Goal: Task Accomplishment & Management: Manage account settings

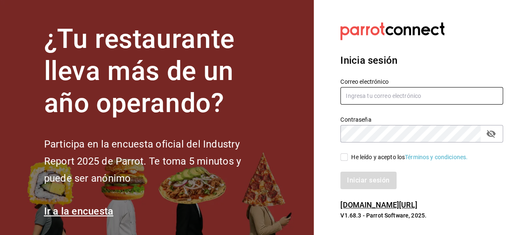
click at [422, 95] on input "text" at bounding box center [421, 95] width 163 height 17
type input "[EMAIL_ADDRESS][DOMAIN_NAME]"
click at [398, 158] on div "He leído y acepto los Términos y condiciones." at bounding box center [409, 157] width 116 height 9
click at [348, 158] on input "He leído y acepto los Términos y condiciones." at bounding box center [343, 156] width 7 height 7
checkbox input "true"
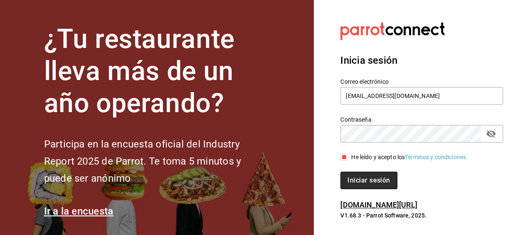
click at [384, 182] on button "Iniciar sesión" at bounding box center [368, 179] width 57 height 17
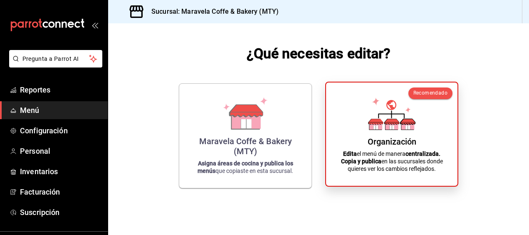
click at [392, 163] on p "Edita el menú de manera centralizada. Copia y publica en las sucursales donde q…" at bounding box center [391, 161] width 111 height 22
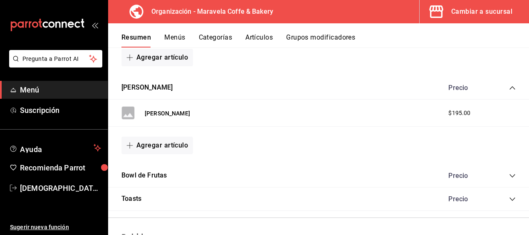
scroll to position [239, 0]
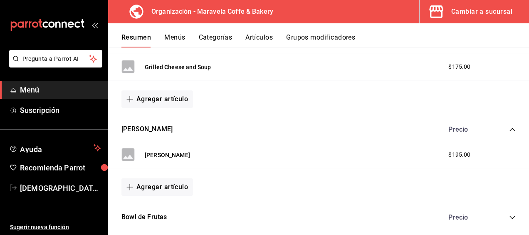
click at [510, 129] on icon "collapse-category-row" at bounding box center [512, 129] width 5 height 3
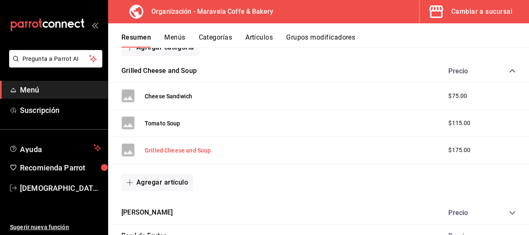
scroll to position [114, 0]
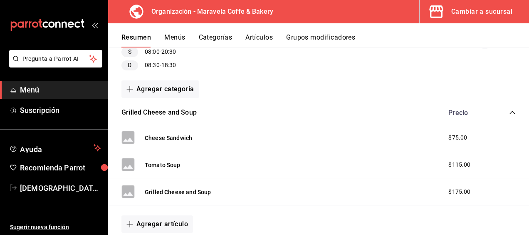
click at [509, 113] on icon "collapse-category-row" at bounding box center [512, 112] width 7 height 7
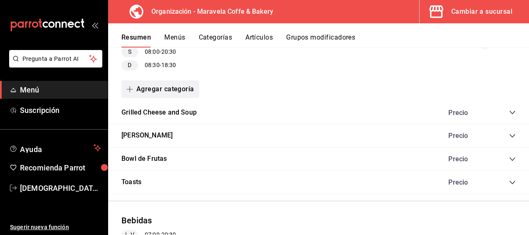
click at [176, 92] on button "Agregar categoría" at bounding box center [160, 88] width 78 height 17
click at [174, 129] on li "Categoría nueva" at bounding box center [156, 131] width 71 height 20
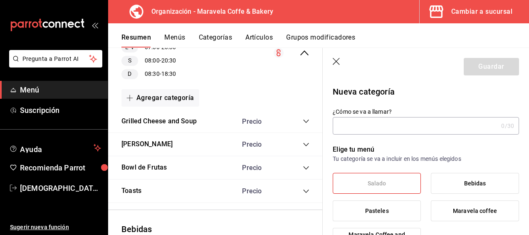
click at [337, 63] on icon "button" at bounding box center [337, 62] width 8 height 8
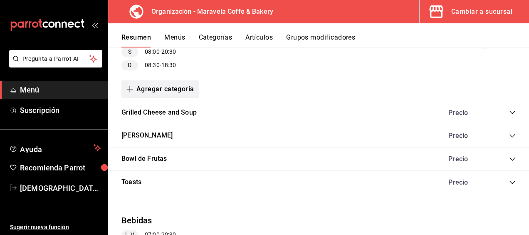
click at [186, 85] on button "Agregar categoría" at bounding box center [160, 88] width 78 height 17
click at [165, 133] on li "Categoría nueva" at bounding box center [156, 131] width 71 height 20
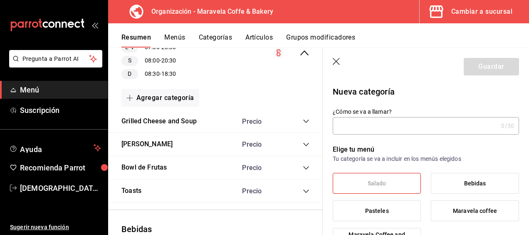
click at [337, 62] on icon "button" at bounding box center [337, 62] width 8 height 8
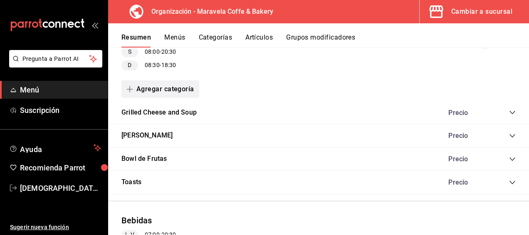
click at [169, 87] on button "Agregar categoría" at bounding box center [160, 88] width 78 height 17
click at [186, 107] on li "Categoría existente" at bounding box center [156, 111] width 71 height 20
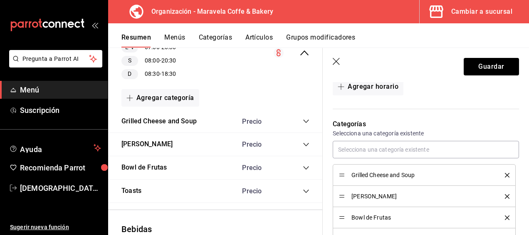
scroll to position [489, 0]
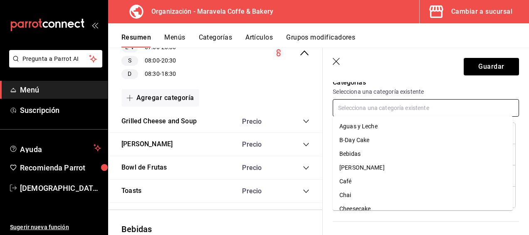
click at [445, 105] on input "text" at bounding box center [426, 107] width 186 height 17
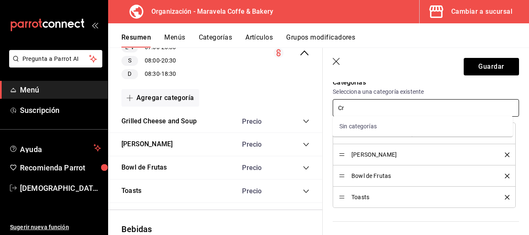
type input "C"
click at [337, 58] on icon "button" at bounding box center [337, 62] width 8 height 8
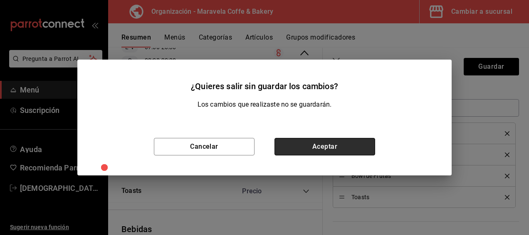
click at [356, 146] on button "Aceptar" at bounding box center [325, 146] width 101 height 17
checkbox input "false"
type input "1755910010864"
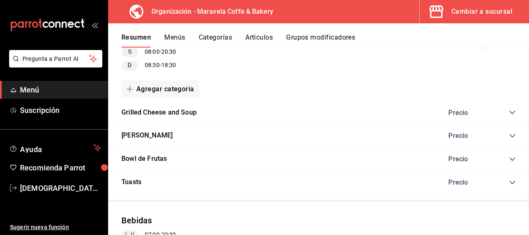
checkbox input "false"
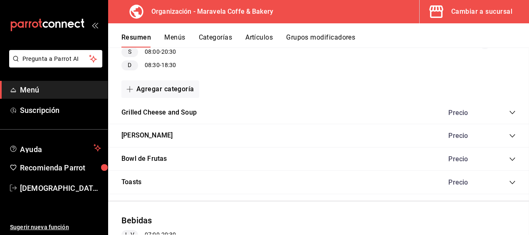
checkbox input "false"
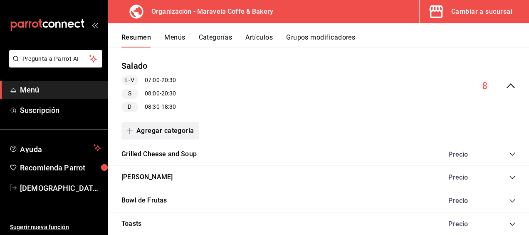
click at [182, 135] on button "Agregar categoría" at bounding box center [160, 130] width 78 height 17
drag, startPoint x: 295, startPoint y: 72, endPoint x: 270, endPoint y: 83, distance: 27.9
click at [274, 81] on div at bounding box center [264, 117] width 529 height 235
click at [258, 36] on button "Artículos" at bounding box center [258, 40] width 27 height 14
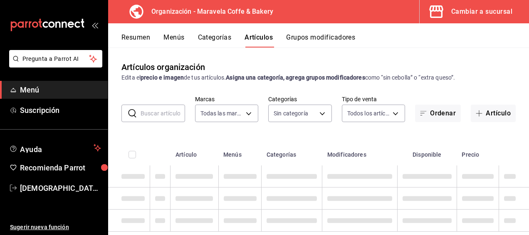
type input "b0fe70b4-93d0-4b6d-a9b2-3c5ba78bffbc"
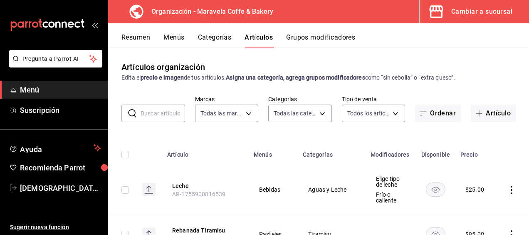
type input "65322214-e485-4ae4-862b-8c833180685f,7822041b-6770-475a-8b5e-9c6f9ef37e52,99c97…"
click at [164, 113] on input "text" at bounding box center [163, 113] width 45 height 17
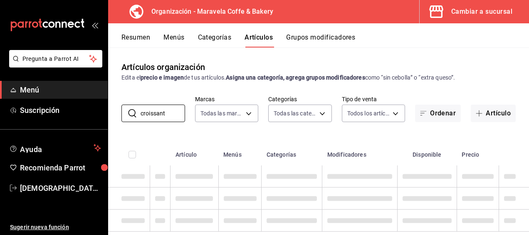
type input "croissant"
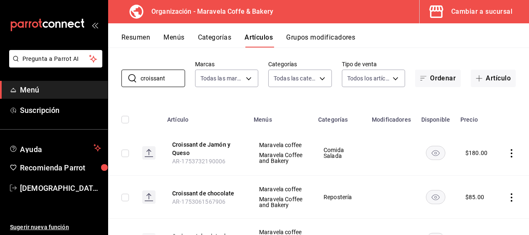
scroll to position [42, 0]
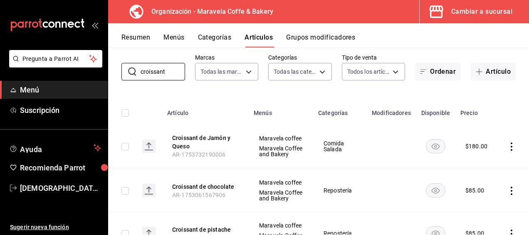
click at [511, 151] on icon "actions" at bounding box center [512, 146] width 2 height 8
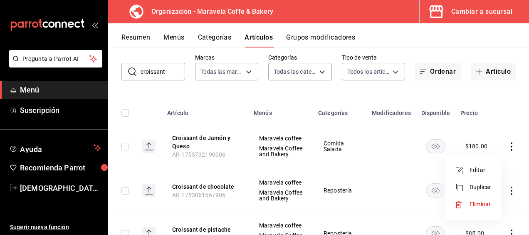
click at [477, 168] on span "Editar" at bounding box center [481, 170] width 22 height 9
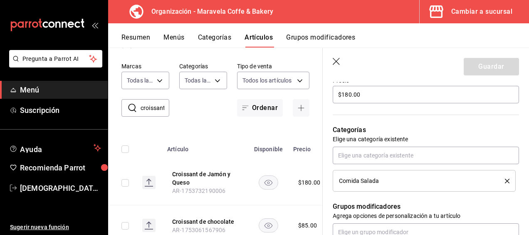
scroll to position [250, 0]
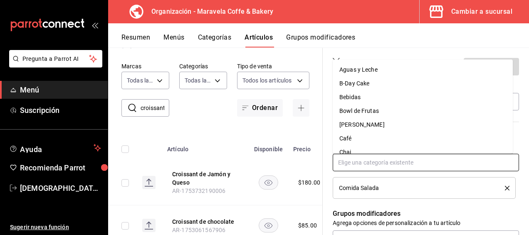
click at [437, 163] on input "text" at bounding box center [426, 161] width 186 height 17
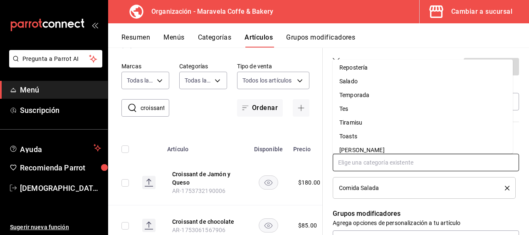
scroll to position [166, 0]
click at [450, 120] on li "Salado" at bounding box center [423, 123] width 180 height 14
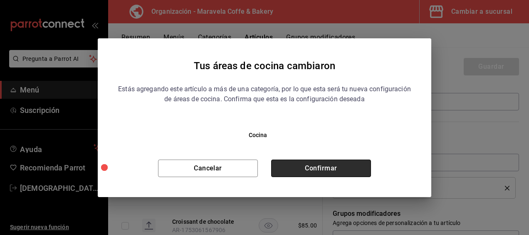
click at [350, 166] on button "Confirmar" at bounding box center [321, 167] width 100 height 17
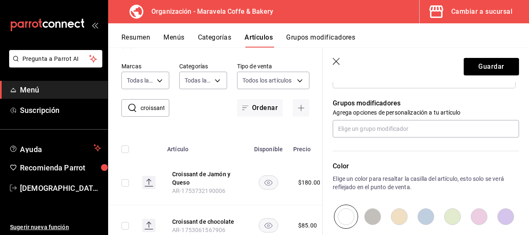
scroll to position [374, 0]
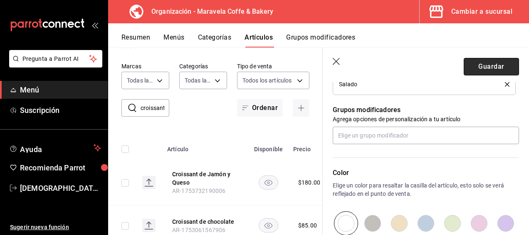
click at [479, 59] on button "Guardar" at bounding box center [491, 66] width 55 height 17
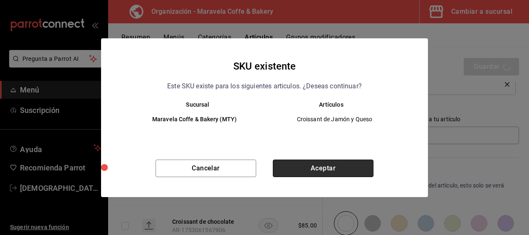
click at [319, 166] on button "Aceptar" at bounding box center [323, 167] width 101 height 17
type textarea "x"
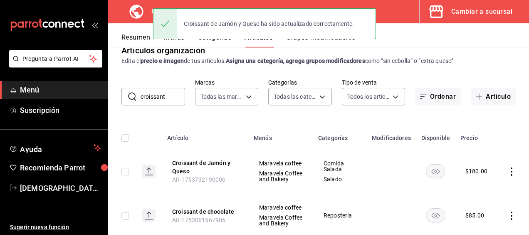
click at [146, 33] on button "Resumen" at bounding box center [135, 40] width 29 height 14
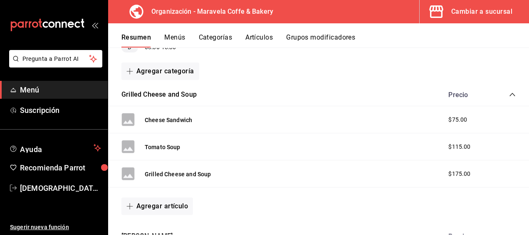
scroll to position [125, 0]
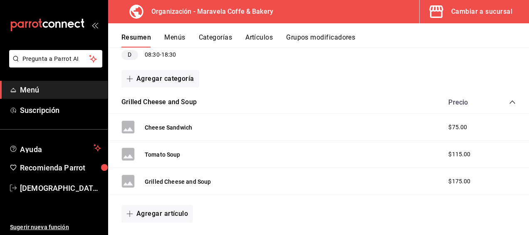
click at [509, 101] on icon "collapse-category-row" at bounding box center [512, 102] width 7 height 7
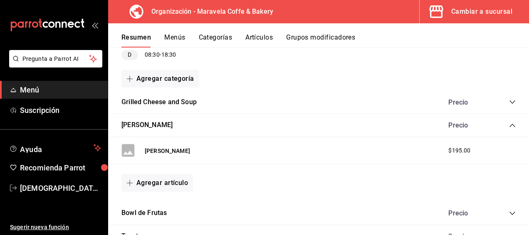
click at [509, 127] on icon "collapse-category-row" at bounding box center [512, 125] width 7 height 7
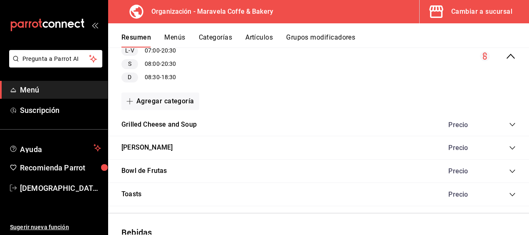
scroll to position [83, 0]
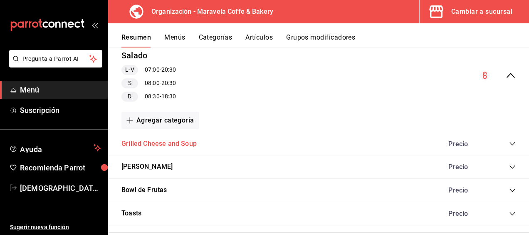
click at [175, 144] on button "Grilled Cheese and Soup" at bounding box center [158, 144] width 75 height 10
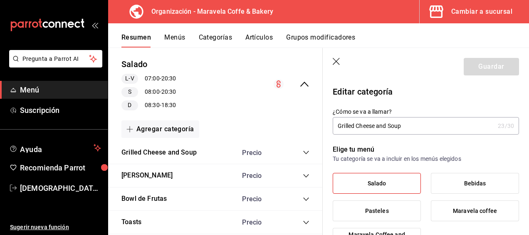
type input "564bc069-abb1-4075-ab48-67ea888161ea"
click at [338, 62] on icon "button" at bounding box center [337, 62] width 8 height 8
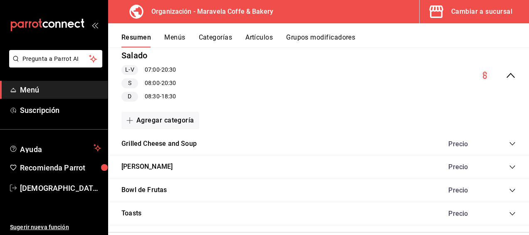
click at [256, 42] on button "Artículos" at bounding box center [258, 40] width 27 height 14
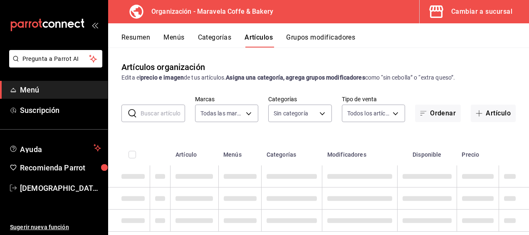
type input "b0fe70b4-93d0-4b6d-a9b2-3c5ba78bffbc"
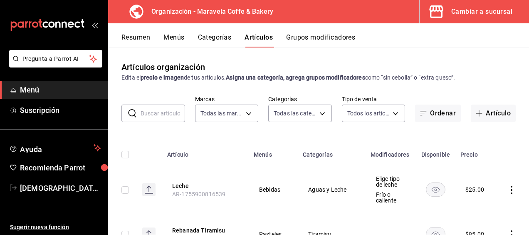
type input "65322214-e485-4ae4-862b-8c833180685f,7822041b-6770-475a-8b5e-9c6f9ef37e52,99c97…"
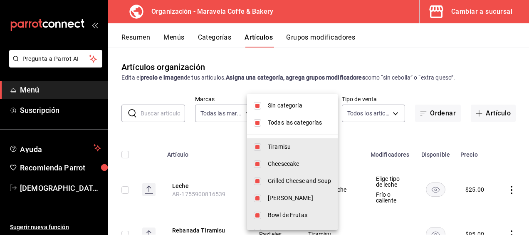
click at [319, 111] on body "Pregunta a Parrot AI Menú Suscripción Ayuda Recomienda Parrot Jesus Cantu Suger…" at bounding box center [264, 117] width 529 height 235
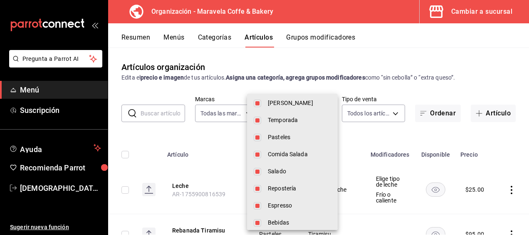
scroll to position [304, 0]
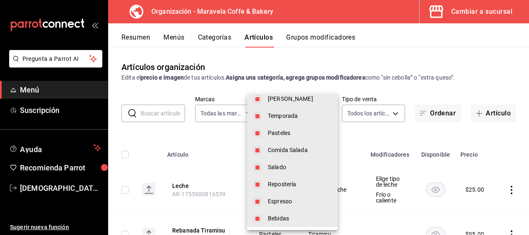
click at [257, 132] on input "checkbox" at bounding box center [257, 132] width 7 height 7
checkbox input "false"
type input "65322214-e485-4ae4-862b-8c833180685f,7822041b-6770-475a-8b5e-9c6f9ef37e52,99c97…"
checkbox input "false"
click at [257, 115] on input "checkbox" at bounding box center [257, 115] width 7 height 7
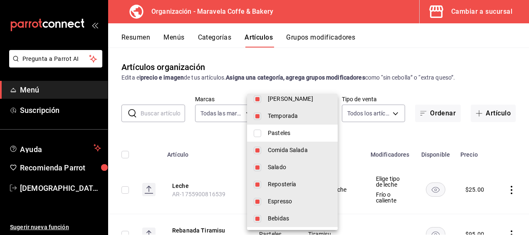
checkbox input "false"
type input "65322214-e485-4ae4-862b-8c833180685f,7822041b-6770-475a-8b5e-9c6f9ef37e52,99c97…"
click at [257, 186] on input "checkbox" at bounding box center [257, 184] width 7 height 7
checkbox input "false"
type input "65322214-e485-4ae4-862b-8c833180685f,7822041b-6770-475a-8b5e-9c6f9ef37e52,99c97…"
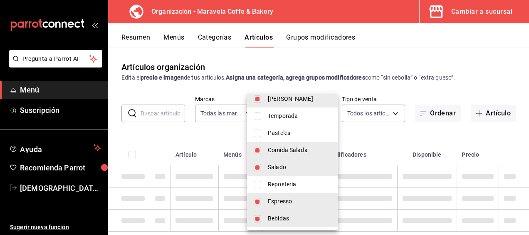
click at [258, 198] on input "checkbox" at bounding box center [257, 201] width 7 height 7
checkbox input "false"
type input "65322214-e485-4ae4-862b-8c833180685f,7822041b-6770-475a-8b5e-9c6f9ef37e52,99c97…"
click at [257, 215] on input "checkbox" at bounding box center [257, 218] width 7 height 7
checkbox input "false"
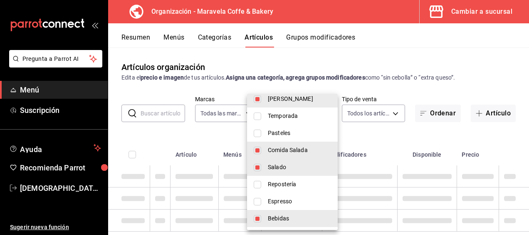
type input "65322214-e485-4ae4-862b-8c833180685f,7822041b-6770-475a-8b5e-9c6f9ef37e52,99c97…"
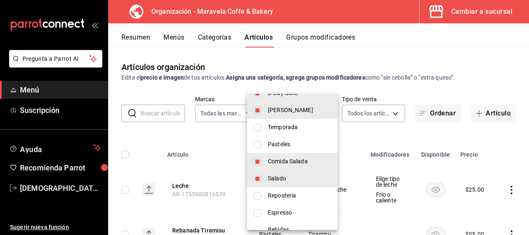
scroll to position [220, 0]
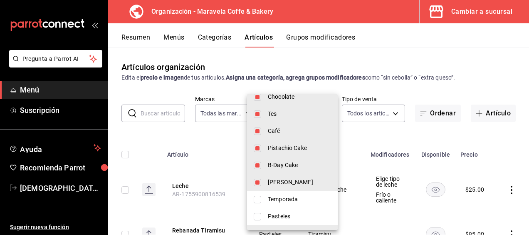
click at [256, 180] on input "checkbox" at bounding box center [257, 181] width 7 height 7
checkbox input "false"
type input "65322214-e485-4ae4-862b-8c833180685f,7822041b-6770-475a-8b5e-9c6f9ef37e52,99c97…"
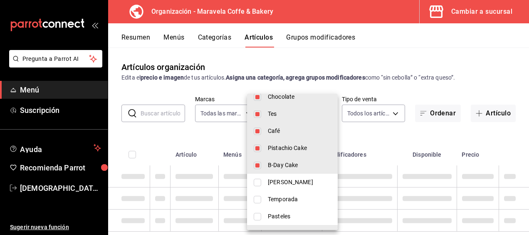
click at [255, 164] on input "checkbox" at bounding box center [257, 164] width 7 height 7
checkbox input "false"
type input "65322214-e485-4ae4-862b-8c833180685f,7822041b-6770-475a-8b5e-9c6f9ef37e52,99c97…"
click at [256, 149] on input "checkbox" at bounding box center [257, 147] width 7 height 7
checkbox input "false"
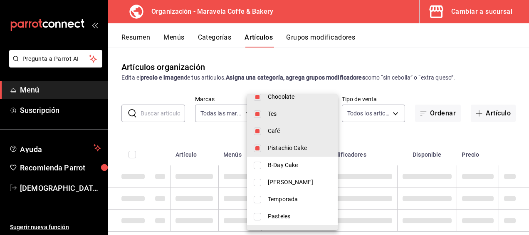
type input "65322214-e485-4ae4-862b-8c833180685f,7822041b-6770-475a-8b5e-9c6f9ef37e52,99c97…"
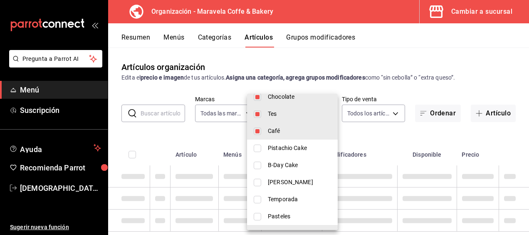
click at [257, 131] on input "checkbox" at bounding box center [257, 130] width 7 height 7
checkbox input "false"
type input "65322214-e485-4ae4-862b-8c833180685f,7822041b-6770-475a-8b5e-9c6f9ef37e52,99c97…"
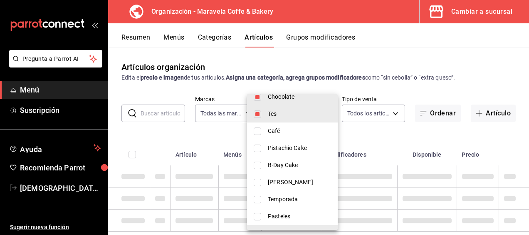
click at [258, 113] on input "checkbox" at bounding box center [257, 113] width 7 height 7
checkbox input "false"
type input "65322214-e485-4ae4-862b-8c833180685f,7822041b-6770-475a-8b5e-9c6f9ef37e52,99c97…"
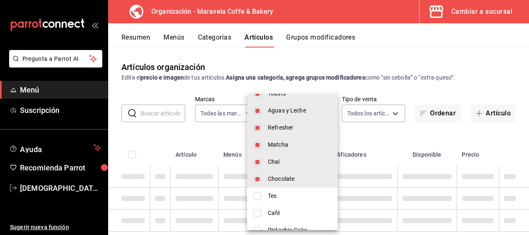
scroll to position [137, 0]
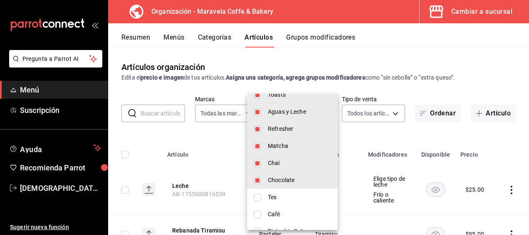
drag, startPoint x: 256, startPoint y: 180, endPoint x: 258, endPoint y: 172, distance: 8.2
click at [256, 180] on input "checkbox" at bounding box center [257, 179] width 7 height 7
checkbox input "false"
type input "65322214-e485-4ae4-862b-8c833180685f,7822041b-6770-475a-8b5e-9c6f9ef37e52,99c97…"
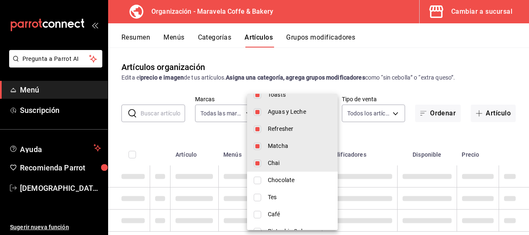
drag, startPoint x: 257, startPoint y: 165, endPoint x: 258, endPoint y: 148, distance: 16.7
click at [257, 164] on input "checkbox" at bounding box center [257, 162] width 7 height 7
checkbox input "false"
type input "65322214-e485-4ae4-862b-8c833180685f,7822041b-6770-475a-8b5e-9c6f9ef37e52,99c97…"
click at [258, 145] on input "checkbox" at bounding box center [257, 145] width 7 height 7
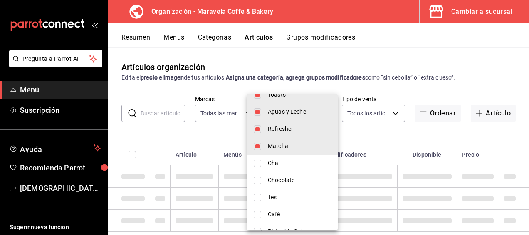
checkbox input "false"
type input "65322214-e485-4ae4-862b-8c833180685f,7822041b-6770-475a-8b5e-9c6f9ef37e52,99c97…"
click at [260, 125] on input "checkbox" at bounding box center [257, 128] width 7 height 7
checkbox input "false"
type input "65322214-e485-4ae4-862b-8c833180685f,7822041b-6770-475a-8b5e-9c6f9ef37e52,99c97…"
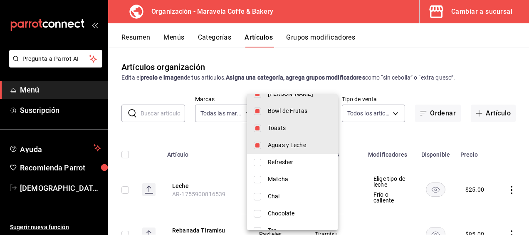
scroll to position [96, 0]
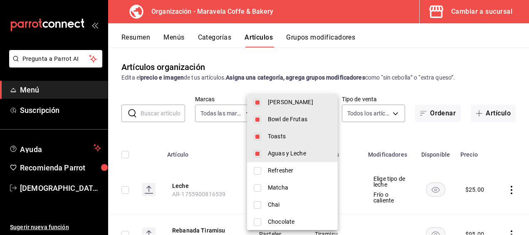
click at [258, 153] on input "checkbox" at bounding box center [257, 153] width 7 height 7
checkbox input "false"
type input "65322214-e485-4ae4-862b-8c833180685f,7822041b-6770-475a-8b5e-9c6f9ef37e52,99c97…"
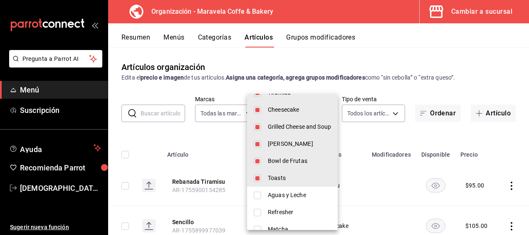
scroll to position [12, 0]
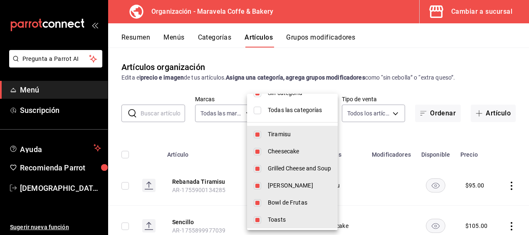
click at [259, 135] on input "checkbox" at bounding box center [257, 134] width 7 height 7
checkbox input "false"
type input "7822041b-6770-475a-8b5e-9c6f9ef37e52,99c97ddc-2b03-47bb-ad0c-940b569dc1fd,a1789…"
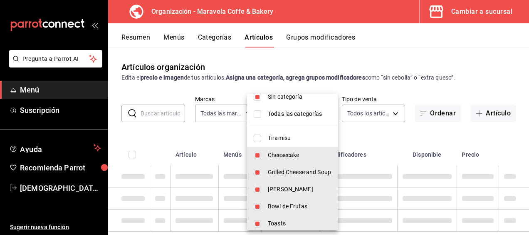
scroll to position [0, 0]
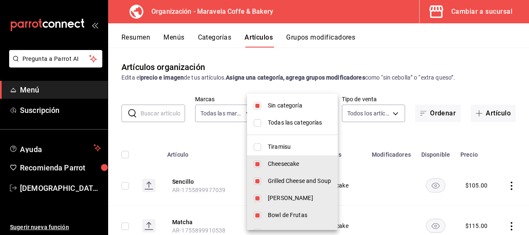
click at [508, 62] on div at bounding box center [264, 117] width 529 height 235
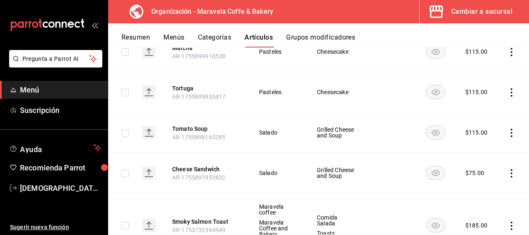
scroll to position [166, 0]
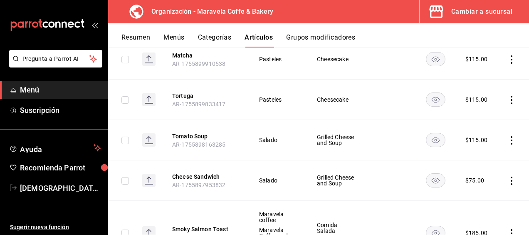
click at [172, 42] on button "Menús" at bounding box center [173, 40] width 21 height 14
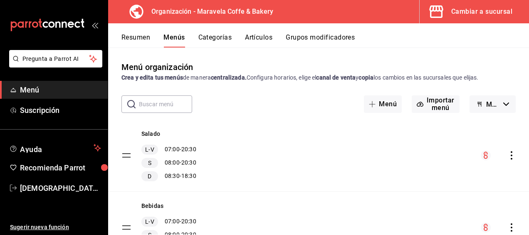
click at [141, 35] on button "Resumen" at bounding box center [135, 40] width 29 height 14
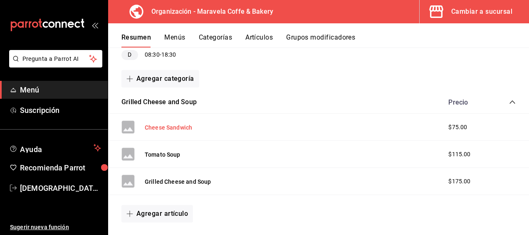
scroll to position [83, 0]
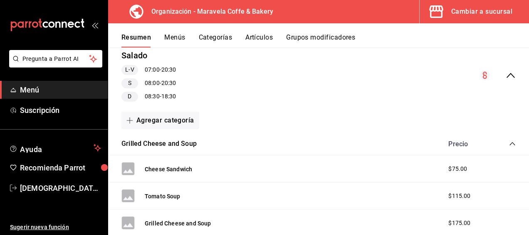
click at [509, 144] on icon "collapse-category-row" at bounding box center [512, 143] width 7 height 7
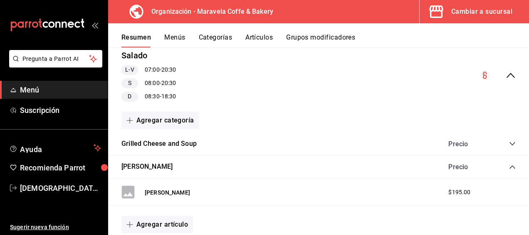
click at [505, 162] on div "Torta Don Jesús Precio" at bounding box center [318, 166] width 421 height 23
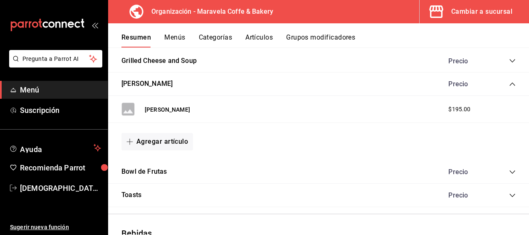
scroll to position [166, 0]
click at [509, 81] on icon "collapse-category-row" at bounding box center [512, 83] width 7 height 7
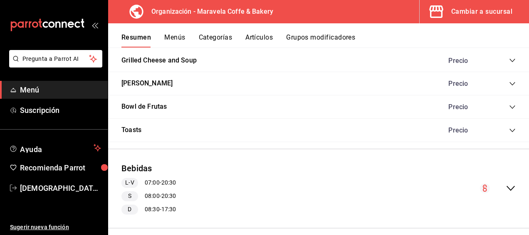
click at [509, 127] on icon "collapse-category-row" at bounding box center [512, 130] width 7 height 7
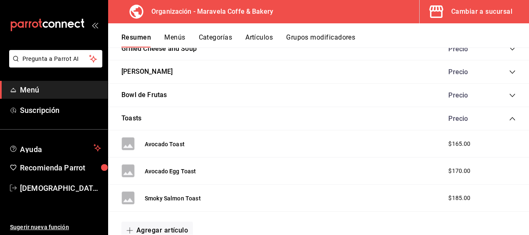
scroll to position [208, 0]
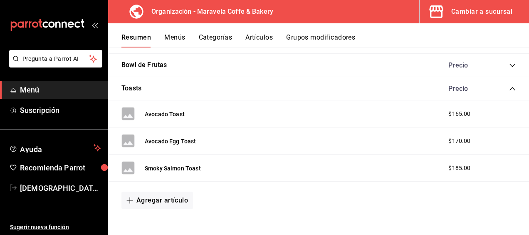
click at [511, 86] on div "Toasts Precio" at bounding box center [318, 88] width 421 height 23
click at [509, 86] on icon "collapse-category-row" at bounding box center [512, 88] width 7 height 7
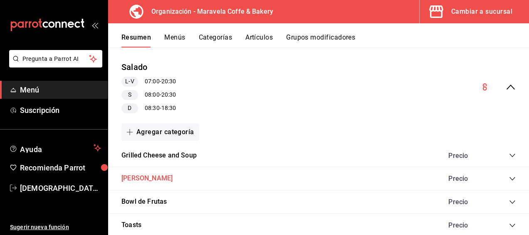
scroll to position [42, 0]
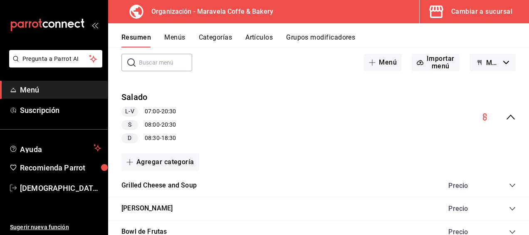
click at [269, 32] on div "Resumen Menús Categorías Artículos Grupos modificadores" at bounding box center [318, 35] width 421 height 24
click at [268, 36] on button "Artículos" at bounding box center [258, 40] width 27 height 14
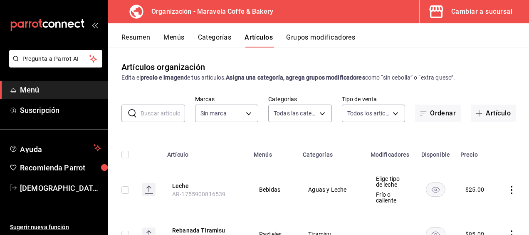
type input "65322214-e485-4ae4-862b-8c833180685f,7822041b-6770-475a-8b5e-9c6f9ef37e52,99c97…"
type input "b0fe70b4-93d0-4b6d-a9b2-3c5ba78bffbc"
click at [160, 117] on input "text" at bounding box center [163, 113] width 45 height 17
type input "croissant"
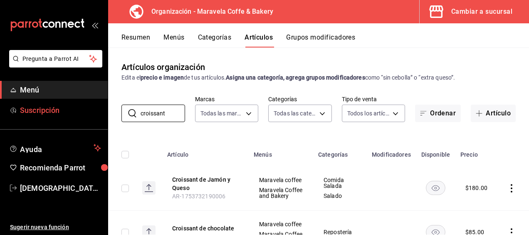
drag, startPoint x: 168, startPoint y: 112, endPoint x: 101, endPoint y: 117, distance: 67.6
click at [101, 117] on div "Pregunta a Parrot AI Menú Suscripción Ayuda Recomienda Parrot Jesus Cantu Suger…" at bounding box center [264, 117] width 529 height 235
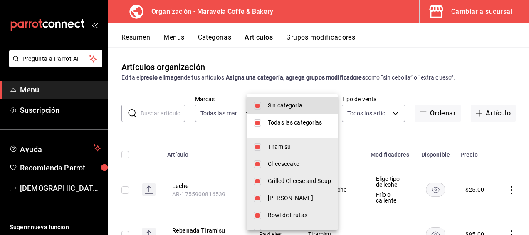
click at [321, 111] on body "Pregunta a Parrot AI Menú Suscripción Ayuda Recomienda Parrot Jesus Cantu Suger…" at bounding box center [264, 117] width 529 height 235
click at [254, 105] on input "checkbox" at bounding box center [257, 105] width 7 height 7
checkbox input "false"
click at [263, 123] on li "Todas las categorías" at bounding box center [292, 122] width 91 height 17
checkbox input "false"
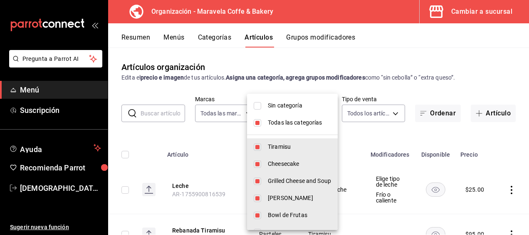
checkbox input "false"
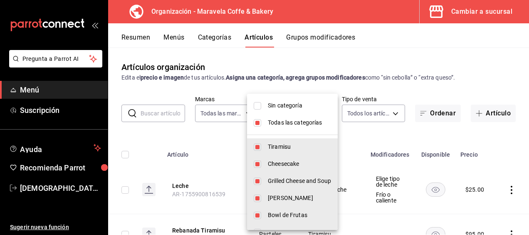
checkbox input "false"
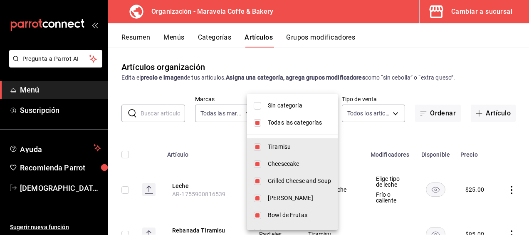
checkbox input "false"
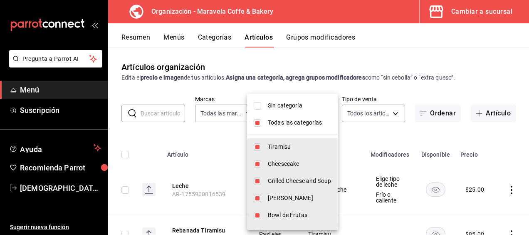
checkbox input "false"
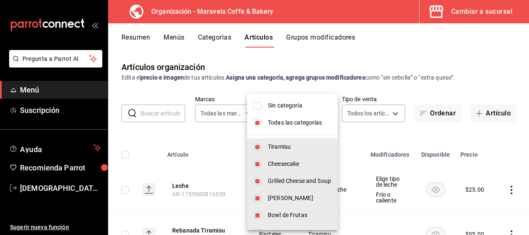
checkbox input "false"
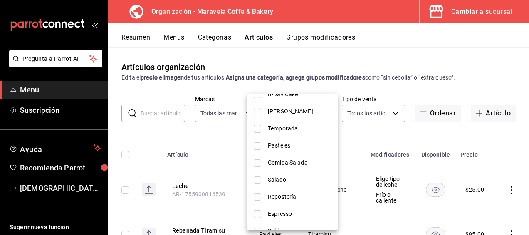
scroll to position [304, 0]
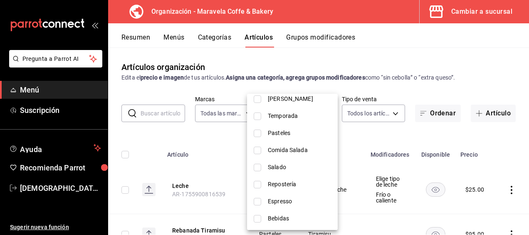
click at [255, 166] on input "checkbox" at bounding box center [257, 166] width 7 height 7
checkbox input "true"
type input "15a82724-fb92-46ae-8410-9bd2ae5aba97"
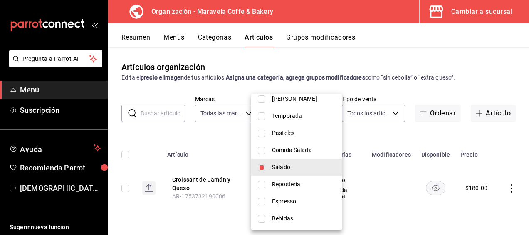
click at [261, 148] on input "checkbox" at bounding box center [261, 149] width 7 height 7
checkbox input "true"
type input "15a82724-fb92-46ae-8410-9bd2ae5aba97,6b880b24-2634-428b-b40d-a116f375e842"
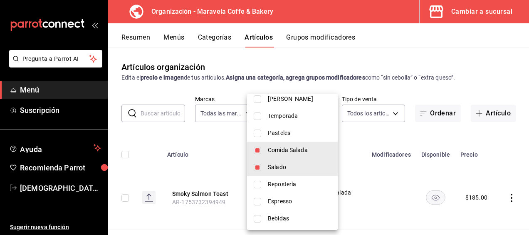
click at [477, 70] on div at bounding box center [264, 117] width 529 height 235
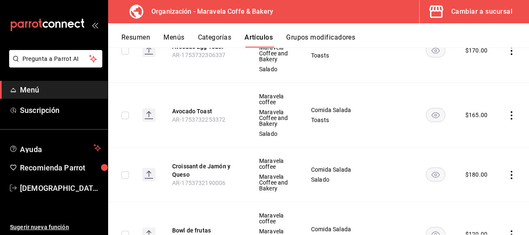
scroll to position [208, 0]
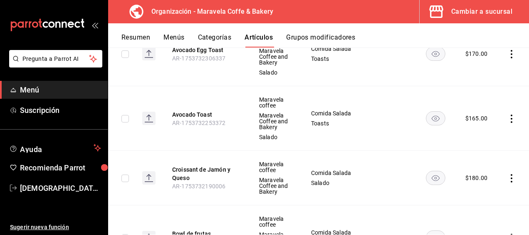
drag, startPoint x: 505, startPoint y: 178, endPoint x: 500, endPoint y: 177, distance: 5.5
click at [500, 177] on td at bounding box center [513, 178] width 32 height 54
click at [507, 178] on icon "actions" at bounding box center [511, 178] width 8 height 8
click at [479, 179] on span "Editar" at bounding box center [481, 178] width 22 height 9
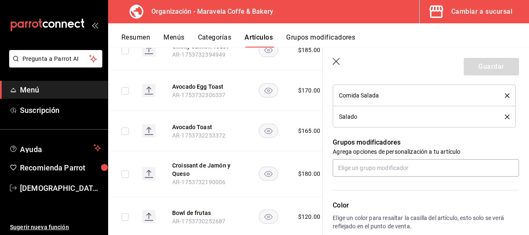
scroll to position [312, 0]
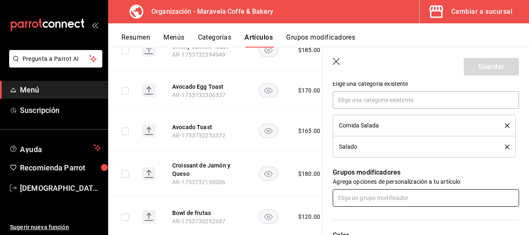
click at [421, 195] on input "text" at bounding box center [426, 197] width 186 height 17
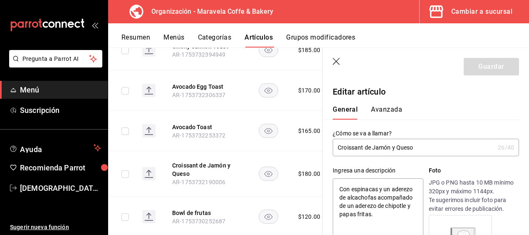
scroll to position [0, 0]
click at [392, 114] on button "Avanzada" at bounding box center [386, 112] width 31 height 14
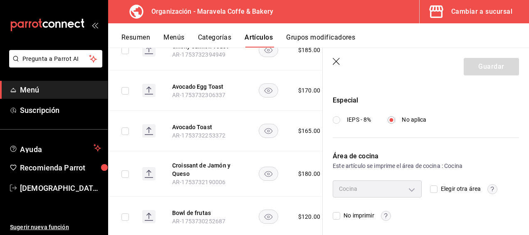
scroll to position [352, 0]
click at [334, 61] on icon "button" at bounding box center [337, 62] width 8 height 8
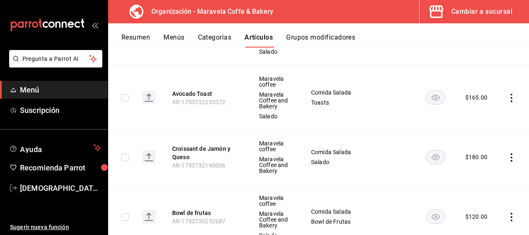
scroll to position [242, 0]
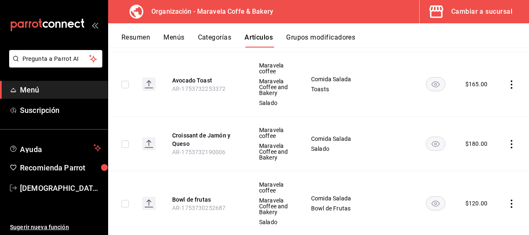
click at [306, 37] on button "Grupos modificadores" at bounding box center [320, 40] width 69 height 14
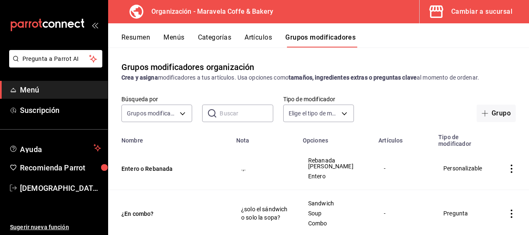
click at [265, 37] on button "Artículos" at bounding box center [258, 40] width 27 height 14
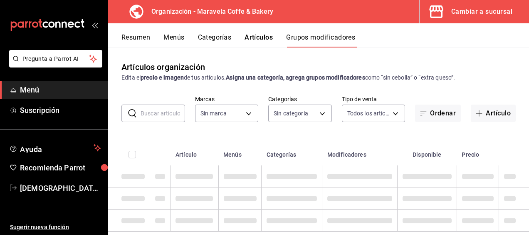
type input "b0fe70b4-93d0-4b6d-a9b2-3c5ba78bffbc"
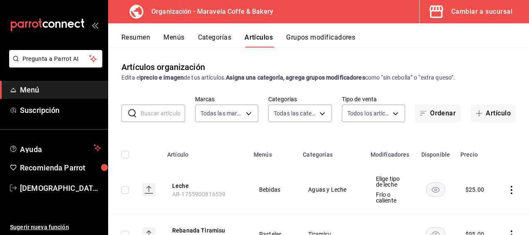
type input "65322214-e485-4ae4-862b-8c833180685f,7822041b-6770-475a-8b5e-9c6f9ef37e52,99c97…"
click at [223, 40] on button "Categorías" at bounding box center [215, 40] width 34 height 14
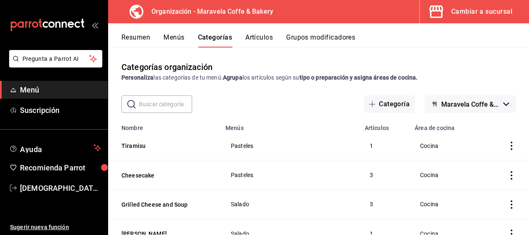
click at [253, 37] on button "Artículos" at bounding box center [258, 40] width 27 height 14
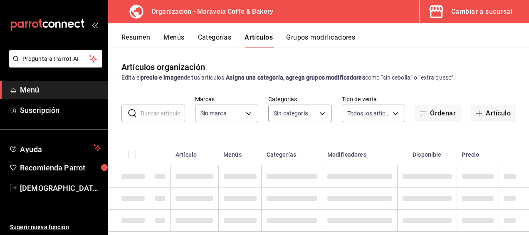
type input "b0fe70b4-93d0-4b6d-a9b2-3c5ba78bffbc"
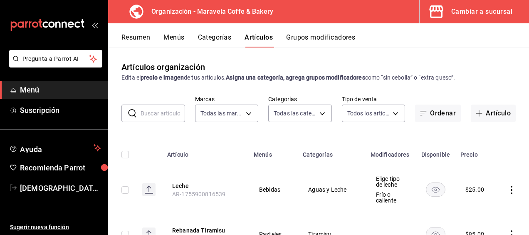
type input "65322214-e485-4ae4-862b-8c833180685f,7822041b-6770-475a-8b5e-9c6f9ef37e52,99c97…"
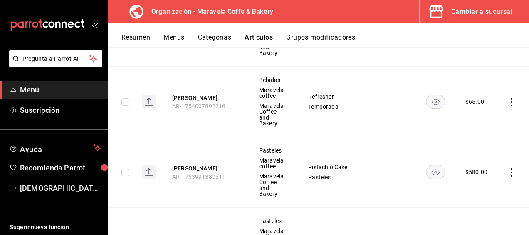
scroll to position [666, 0]
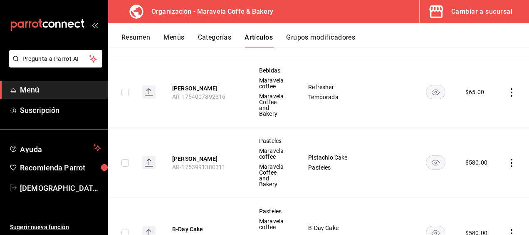
click at [175, 40] on button "Menús" at bounding box center [173, 40] width 21 height 14
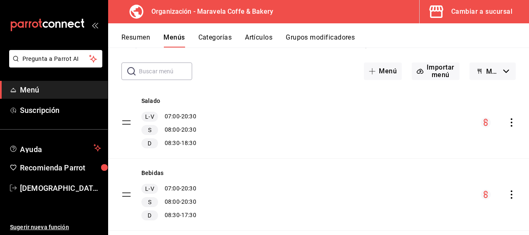
scroll to position [2, 0]
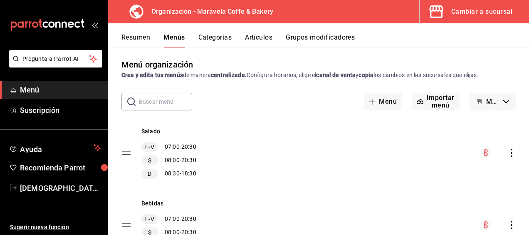
click at [511, 151] on icon "actions" at bounding box center [512, 152] width 2 height 8
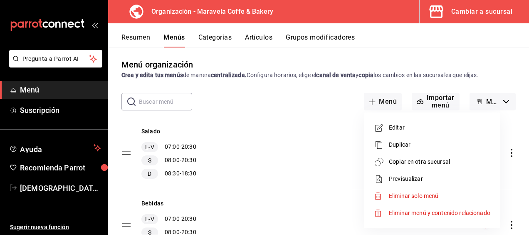
click at [422, 130] on span "Editar" at bounding box center [439, 127] width 101 height 9
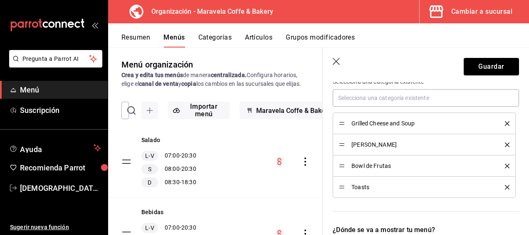
scroll to position [458, 0]
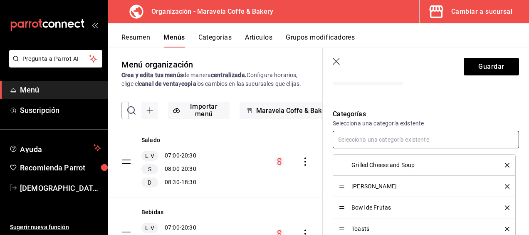
click at [404, 136] on input "text" at bounding box center [426, 139] width 186 height 17
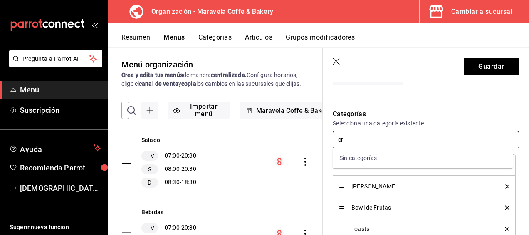
type input "c"
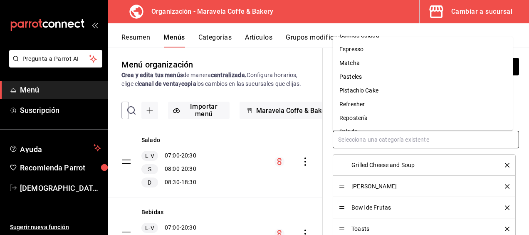
scroll to position [90, 0]
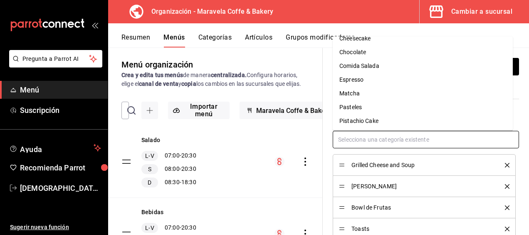
click at [408, 65] on li "Comida Salada" at bounding box center [423, 66] width 180 height 14
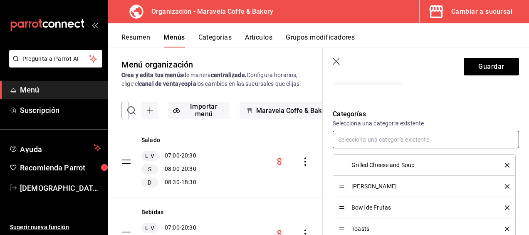
click at [426, 138] on input "text" at bounding box center [426, 139] width 186 height 17
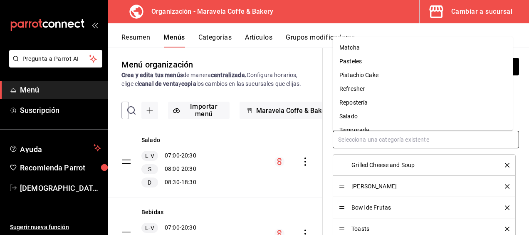
scroll to position [160, 0]
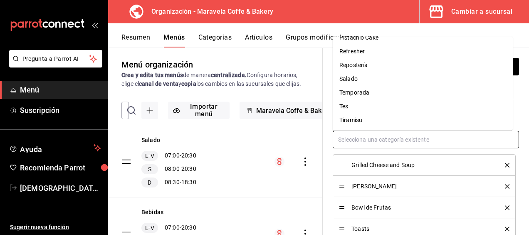
click at [400, 85] on li "Salado" at bounding box center [423, 79] width 180 height 14
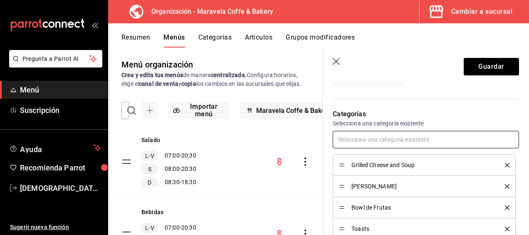
scroll to position [541, 0]
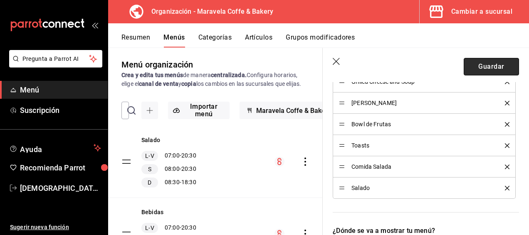
click at [495, 65] on button "Guardar" at bounding box center [491, 66] width 55 height 17
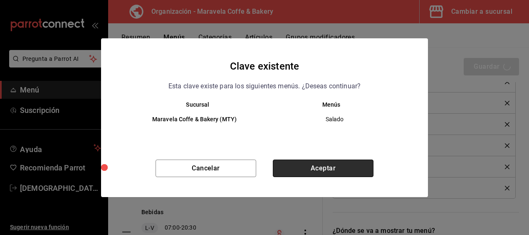
click at [341, 168] on button "Aceptar" at bounding box center [323, 167] width 101 height 17
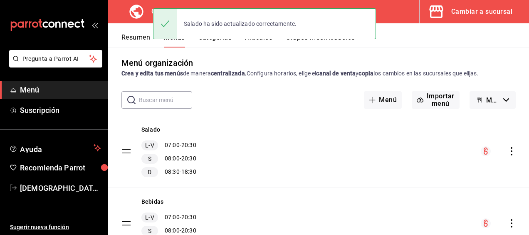
scroll to position [2, 0]
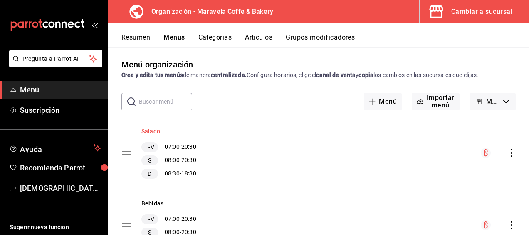
click at [158, 129] on button "Salado" at bounding box center [150, 131] width 19 height 8
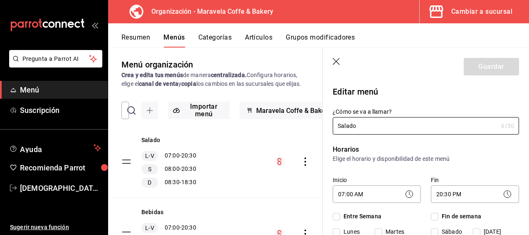
checkbox input "true"
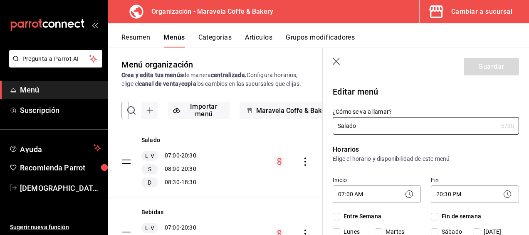
checkbox input "true"
click at [339, 63] on icon "button" at bounding box center [337, 62] width 8 height 8
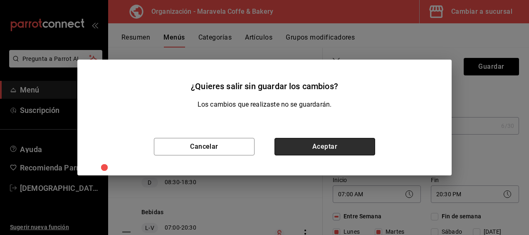
click at [326, 148] on button "Aceptar" at bounding box center [325, 146] width 101 height 17
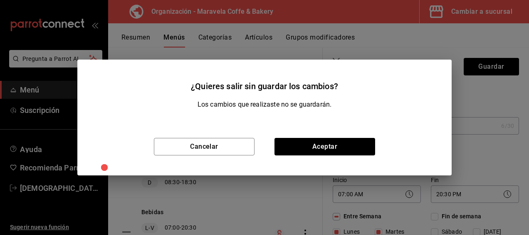
checkbox input "false"
type input "1755910424288"
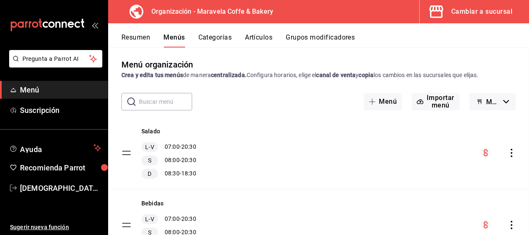
checkbox input "false"
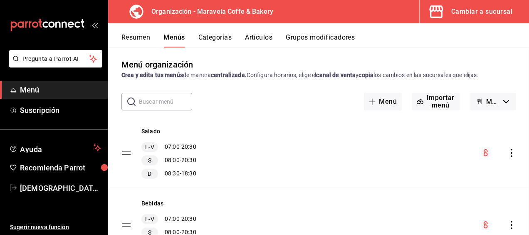
checkbox input "false"
click at [142, 41] on button "Resumen" at bounding box center [135, 40] width 29 height 14
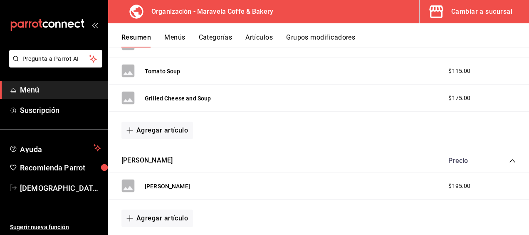
scroll to position [125, 0]
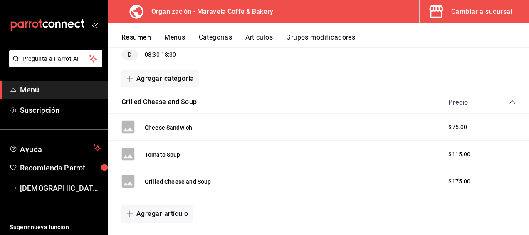
click at [509, 102] on icon "collapse-category-row" at bounding box center [512, 102] width 7 height 7
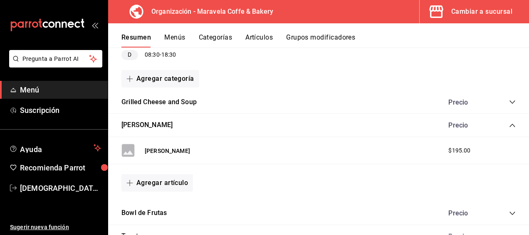
click at [510, 126] on icon "collapse-category-row" at bounding box center [512, 125] width 5 height 3
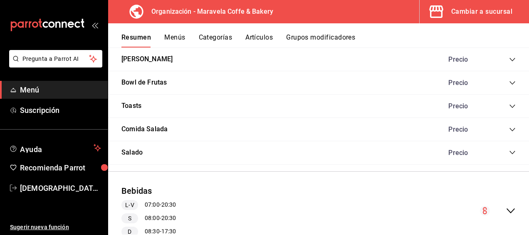
scroll to position [166, 0]
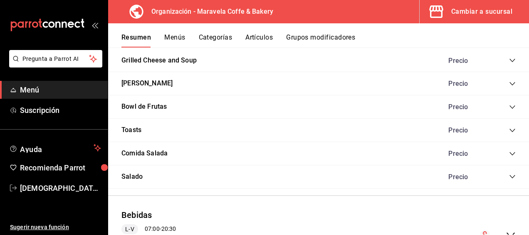
click at [509, 153] on icon "collapse-category-row" at bounding box center [512, 153] width 7 height 7
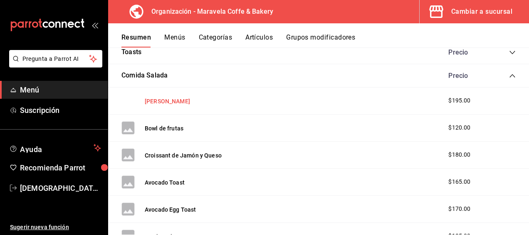
scroll to position [250, 0]
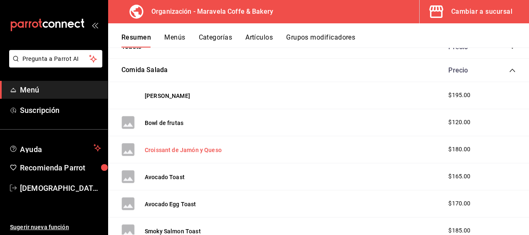
click at [192, 148] on button "Croissant de Jamón y Queso" at bounding box center [183, 150] width 77 height 8
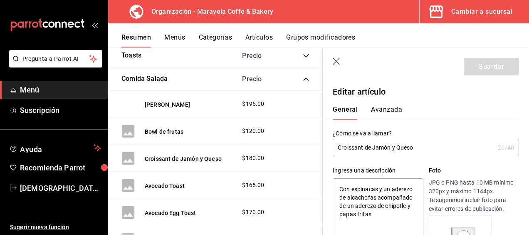
type textarea "x"
type input "$180.00"
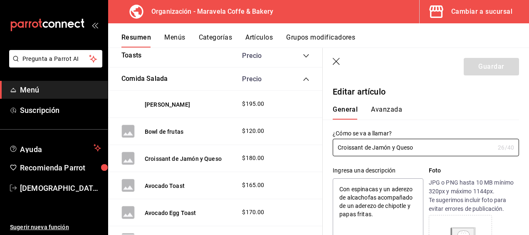
click at [397, 111] on button "Avanzada" at bounding box center [386, 112] width 31 height 14
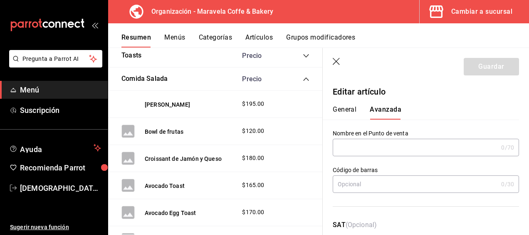
click at [344, 113] on button "General" at bounding box center [345, 112] width 24 height 14
type textarea "x"
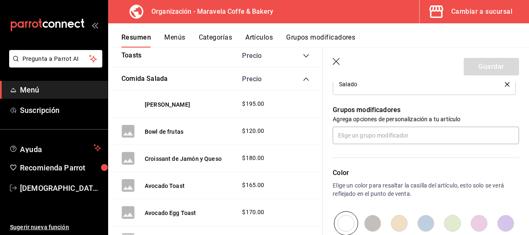
scroll to position [291, 0]
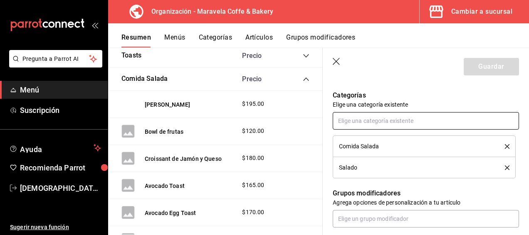
click at [418, 120] on input "text" at bounding box center [426, 120] width 186 height 17
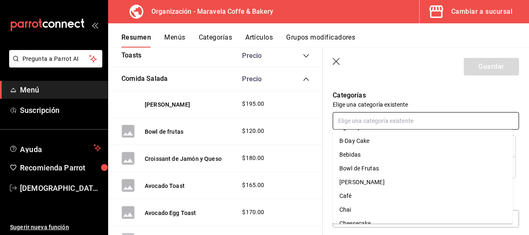
scroll to position [0, 0]
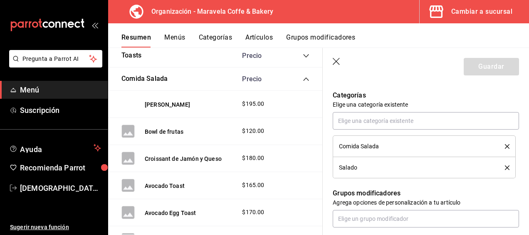
click at [455, 91] on p "Categorías" at bounding box center [426, 95] width 186 height 10
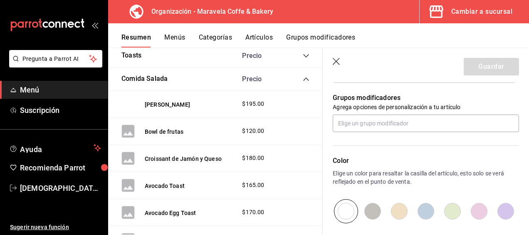
scroll to position [416, 0]
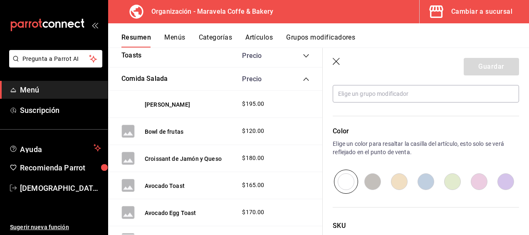
click at [340, 66] on icon "button" at bounding box center [337, 62] width 8 height 8
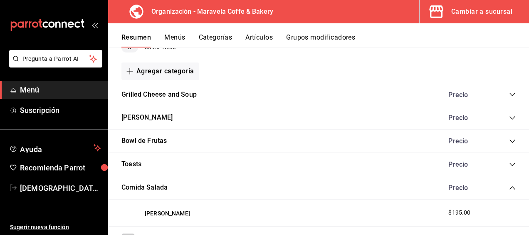
scroll to position [125, 0]
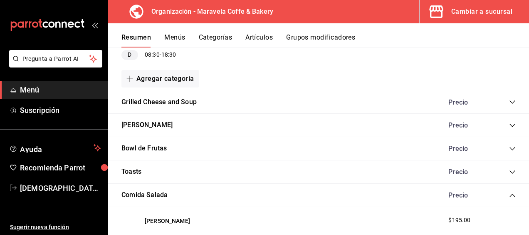
click at [509, 195] on icon "collapse-category-row" at bounding box center [512, 195] width 7 height 7
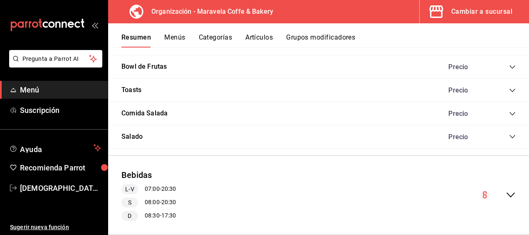
scroll to position [208, 0]
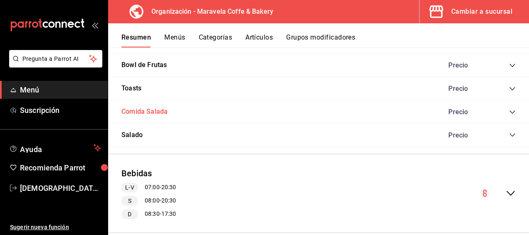
click at [148, 111] on button "Comida Salada" at bounding box center [144, 112] width 46 height 10
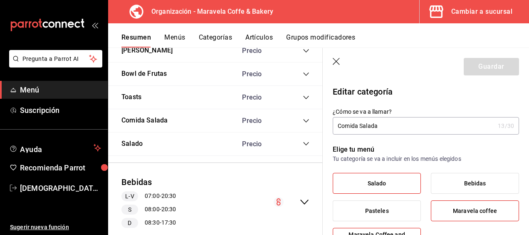
click at [170, 41] on button "Menús" at bounding box center [174, 40] width 21 height 14
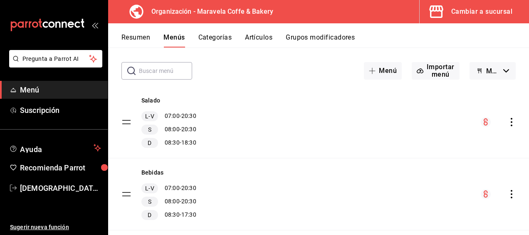
scroll to position [42, 0]
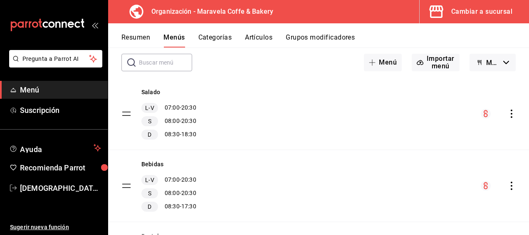
click at [507, 114] on icon "actions" at bounding box center [511, 113] width 8 height 8
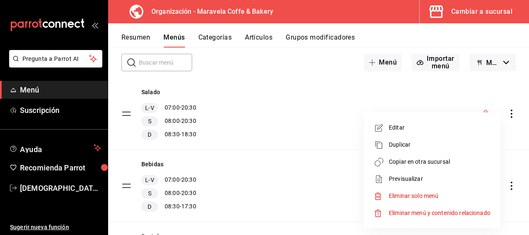
click at [423, 129] on span "Editar" at bounding box center [439, 127] width 101 height 9
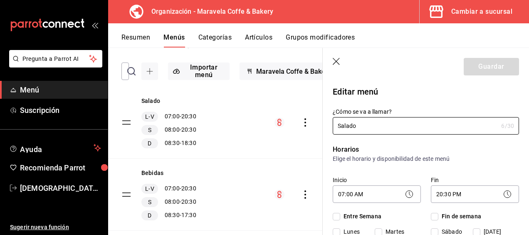
checkbox input "true"
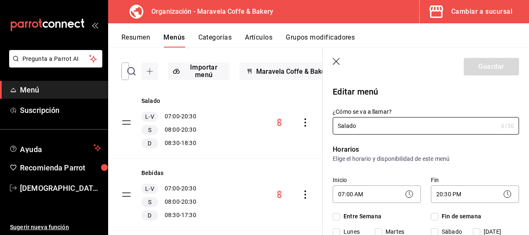
checkbox input "true"
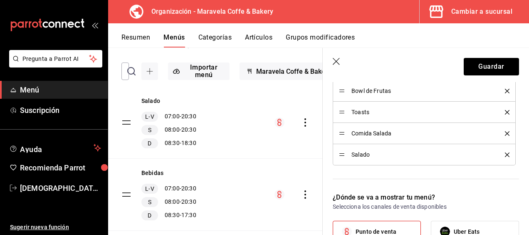
scroll to position [582, 0]
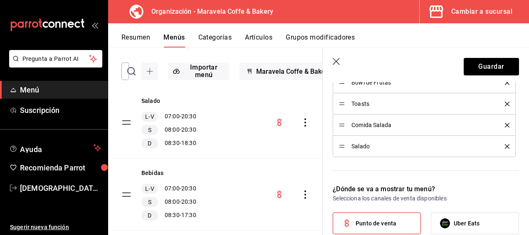
click at [505, 125] on icon "delete" at bounding box center [507, 125] width 5 height 5
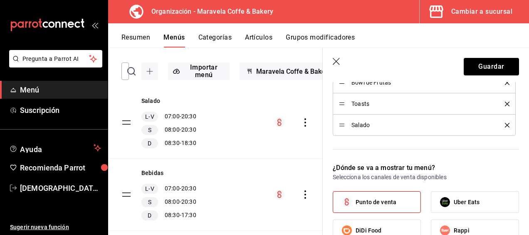
click at [505, 124] on icon "delete" at bounding box center [507, 125] width 5 height 5
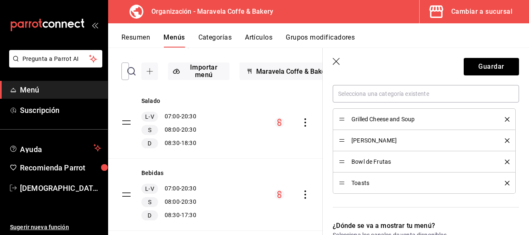
scroll to position [499, 0]
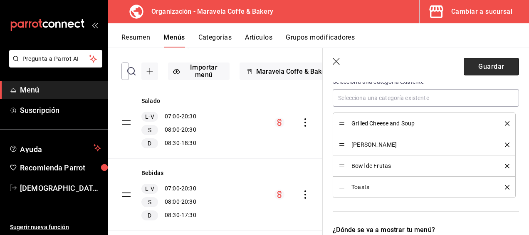
click at [485, 67] on button "Guardar" at bounding box center [491, 66] width 55 height 17
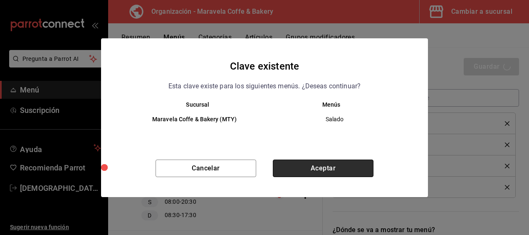
click at [326, 163] on button "Aceptar" at bounding box center [323, 167] width 101 height 17
checkbox input "false"
type input "1755910505555"
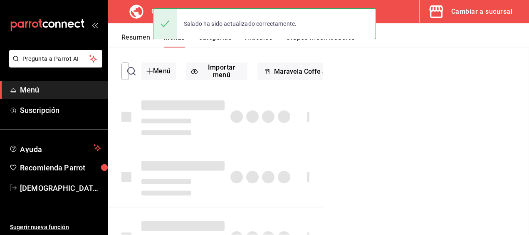
checkbox input "false"
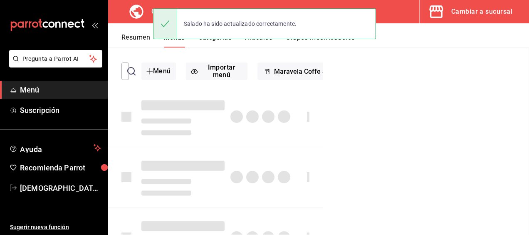
checkbox input "false"
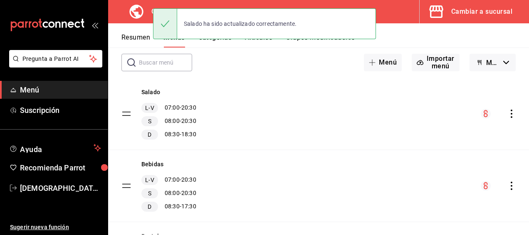
click at [403, 31] on div "Resumen Menús Categorías Artículos Grupos modificadores" at bounding box center [318, 35] width 421 height 24
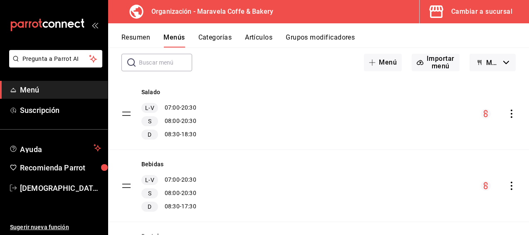
click at [220, 37] on button "Categorías" at bounding box center [215, 40] width 34 height 14
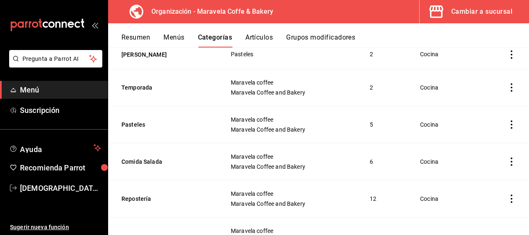
scroll to position [574, 0]
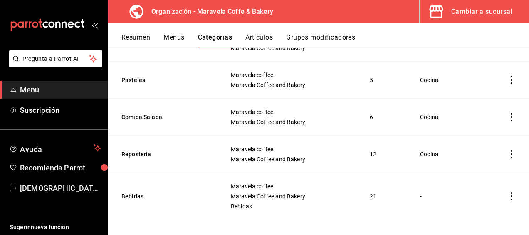
click at [259, 37] on button "Artículos" at bounding box center [258, 40] width 27 height 14
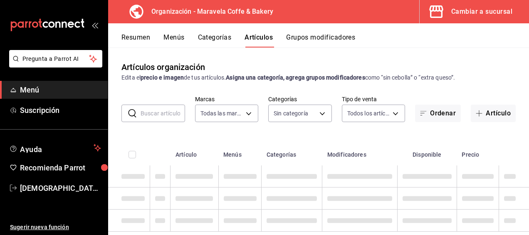
type input "b0fe70b4-93d0-4b6d-a9b2-3c5ba78bffbc"
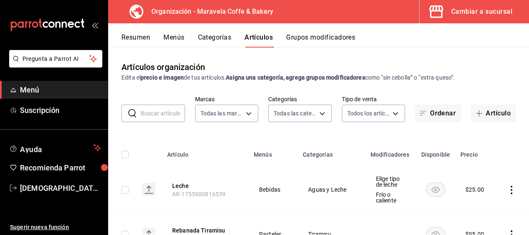
type input "65322214-e485-4ae4-862b-8c833180685f,7822041b-6770-475a-8b5e-9c6f9ef37e52,99c97…"
click at [483, 52] on div "Artículos organización Edita el precio e imagen de tus artículos. Asigna una ca…" at bounding box center [318, 140] width 421 height 187
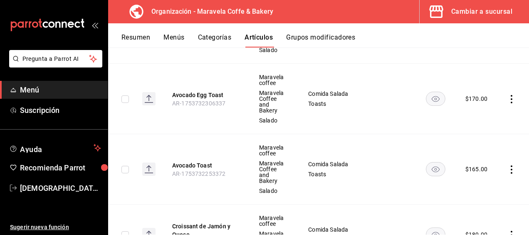
scroll to position [1206, 0]
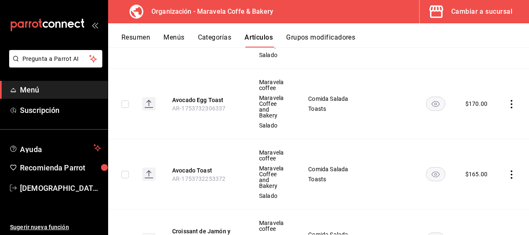
click at [272, 220] on span "Maravela coffee" at bounding box center [273, 226] width 28 height 12
checkbox input "true"
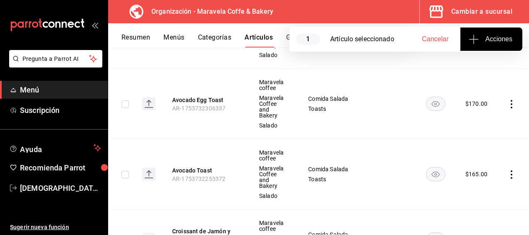
click at [473, 40] on icon "button" at bounding box center [474, 39] width 10 height 10
click at [483, 63] on span "Agregar tipo" at bounding box center [491, 65] width 49 height 9
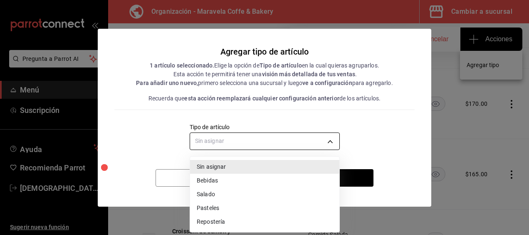
click at [324, 136] on body "Pregunta a Parrot AI Menú Suscripción Ayuda Recomienda Parrot Jesus Cantu Suger…" at bounding box center [264, 117] width 529 height 235
click at [208, 195] on li "Salado" at bounding box center [264, 194] width 149 height 14
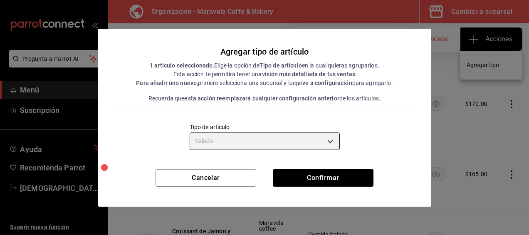
type input "27fb154b-7c86-4f72-b80c-428062704faa"
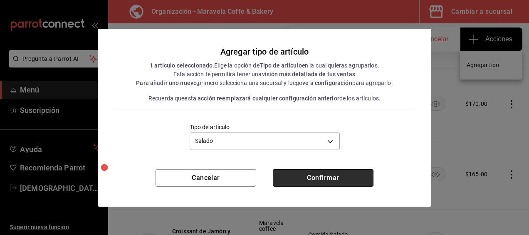
click at [334, 176] on button "Confirmar" at bounding box center [323, 177] width 101 height 17
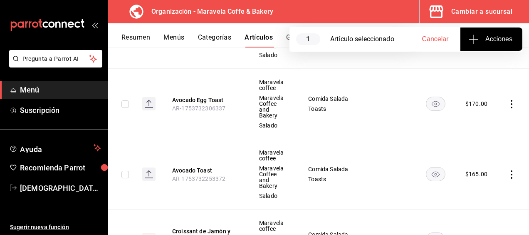
checkbox input "false"
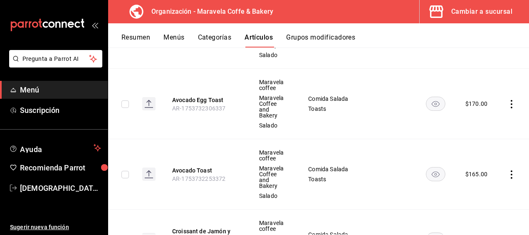
click at [484, 176] on span "Editar" at bounding box center [481, 178] width 22 height 9
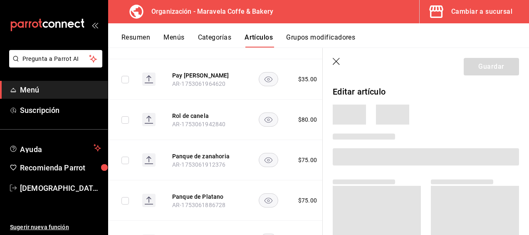
scroll to position [967, 0]
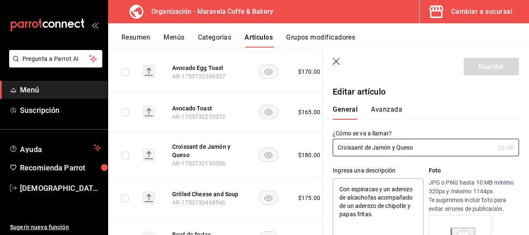
type textarea "x"
type input "$180.00"
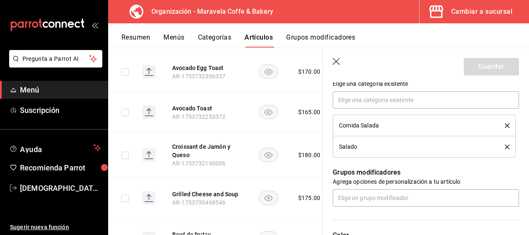
scroll to position [270, 0]
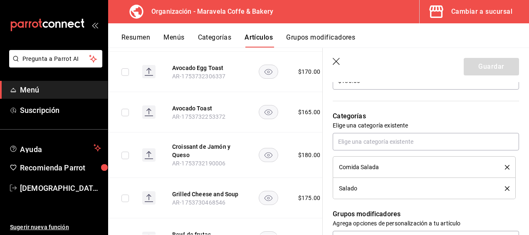
click at [341, 58] on header "Guardar" at bounding box center [426, 65] width 206 height 34
click at [337, 62] on icon "button" at bounding box center [337, 62] width 8 height 8
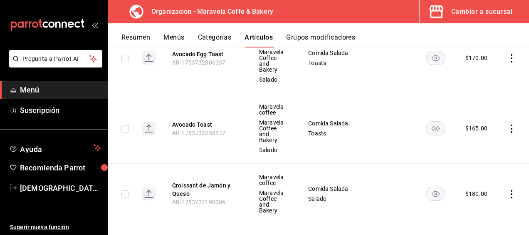
click at [138, 37] on button "Resumen" at bounding box center [135, 40] width 29 height 14
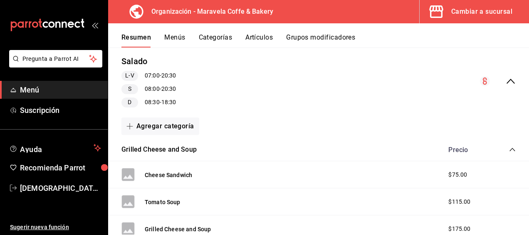
scroll to position [166, 0]
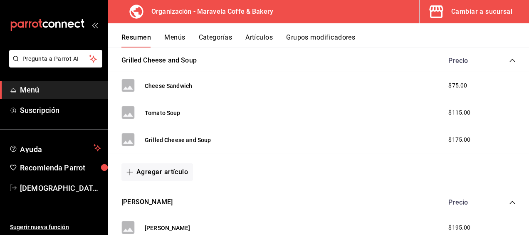
click at [509, 60] on icon "collapse-category-row" at bounding box center [512, 60] width 7 height 7
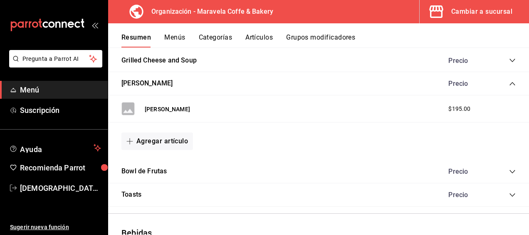
click at [505, 79] on div "Precio" at bounding box center [478, 83] width 76 height 8
click at [509, 84] on icon "collapse-category-row" at bounding box center [512, 83] width 7 height 7
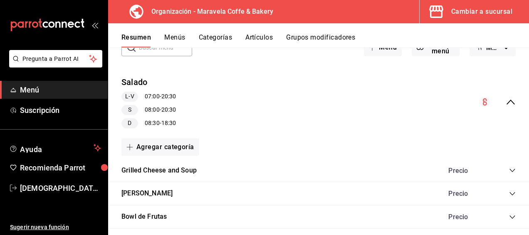
scroll to position [0, 0]
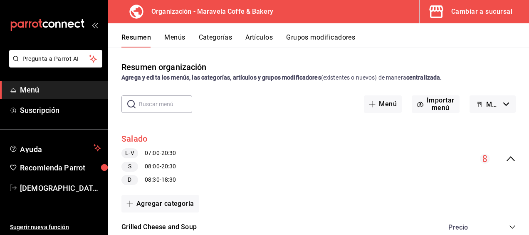
click at [136, 138] on button "Salado" at bounding box center [134, 139] width 26 height 12
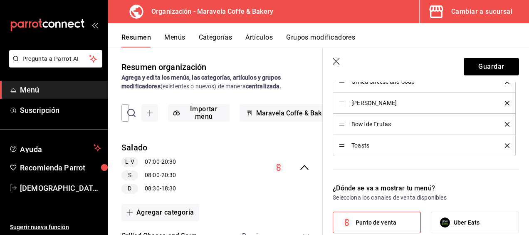
scroll to position [458, 0]
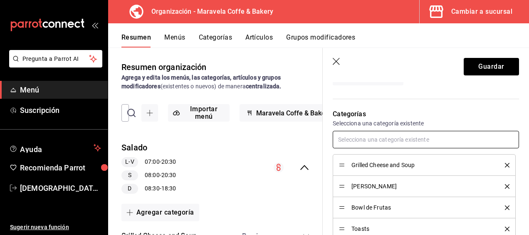
click at [413, 141] on input "text" at bounding box center [426, 139] width 186 height 17
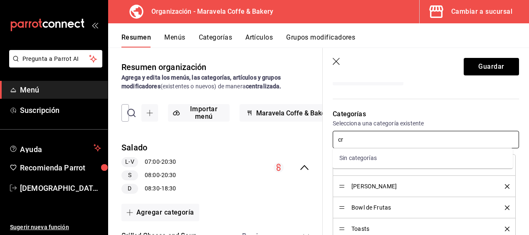
type input "c"
click at [230, 40] on button "Categorías" at bounding box center [216, 40] width 34 height 14
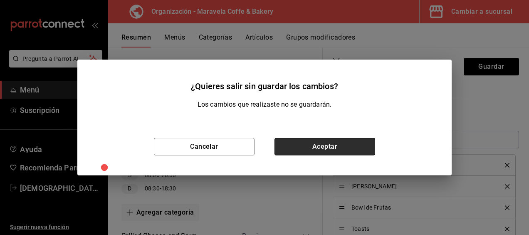
click at [329, 144] on button "Aceptar" at bounding box center [325, 146] width 101 height 17
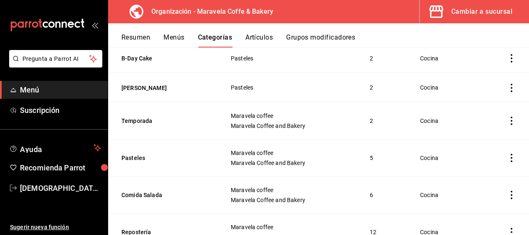
scroll to position [491, 0]
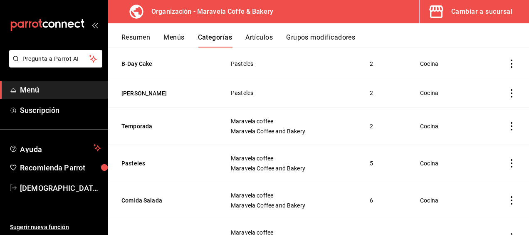
click at [511, 196] on icon "actions" at bounding box center [512, 200] width 2 height 8
click at [478, 178] on span "Editar" at bounding box center [481, 178] width 22 height 9
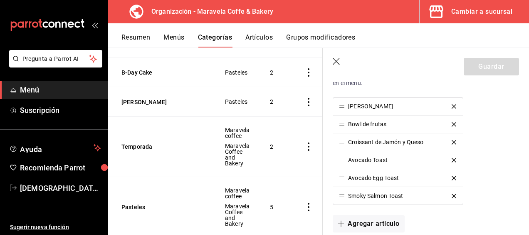
scroll to position [291, 0]
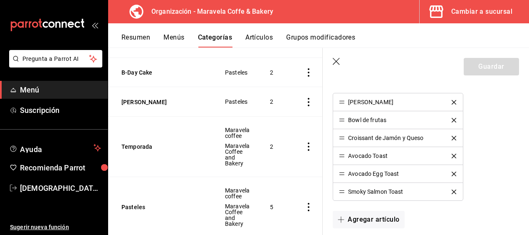
click at [340, 62] on icon "button" at bounding box center [337, 62] width 8 height 8
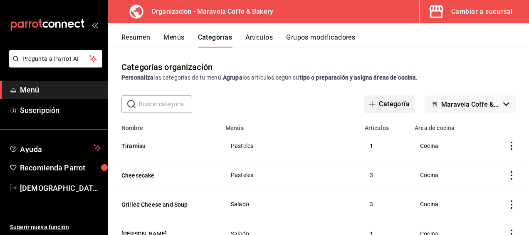
click at [391, 104] on button "Categoría" at bounding box center [389, 103] width 51 height 17
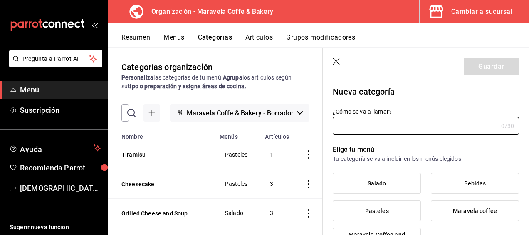
click at [336, 61] on icon "button" at bounding box center [337, 62] width 8 height 8
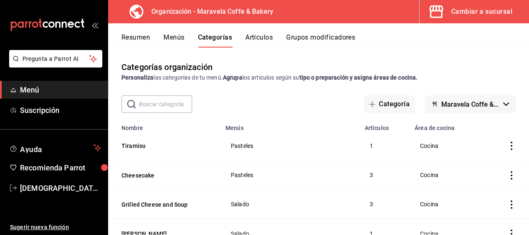
click at [500, 106] on button "Maravela Coffe & Bakery - Borrador" at bounding box center [470, 103] width 91 height 17
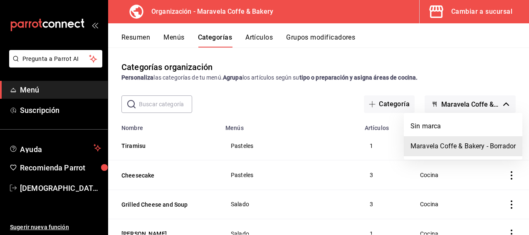
click at [371, 103] on div at bounding box center [264, 117] width 529 height 235
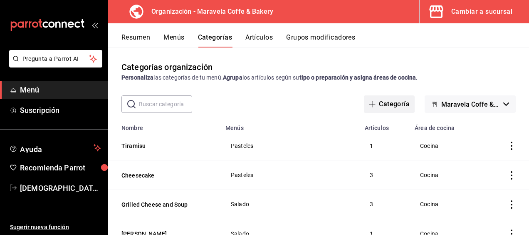
click at [371, 106] on icon "button" at bounding box center [372, 104] width 7 height 7
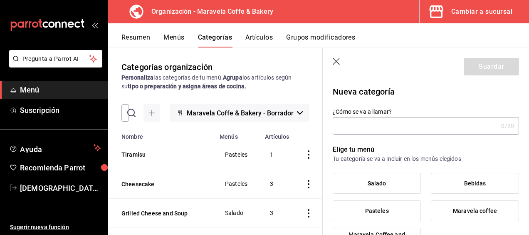
click at [385, 126] on input "¿Cómo se va a llamar?" at bounding box center [415, 125] width 165 height 17
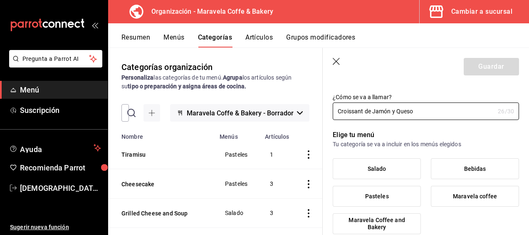
scroll to position [42, 0]
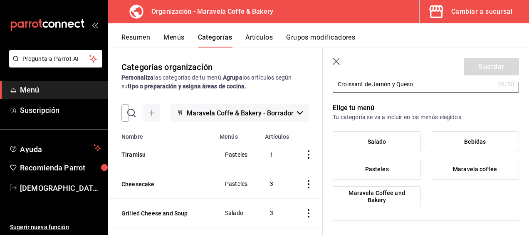
type input "Croissant de Jamón y Queso"
click at [393, 145] on label "Salado" at bounding box center [376, 141] width 87 height 20
click at [0, 0] on input "Salado" at bounding box center [0, 0] width 0 height 0
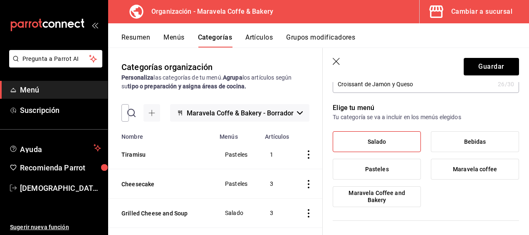
scroll to position [83, 0]
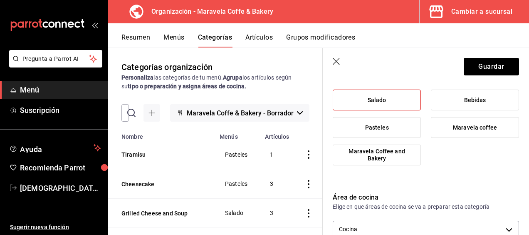
click at [393, 154] on span "Maravela Coffee and Bakery" at bounding box center [377, 155] width 76 height 14
click at [0, 0] on input "Maravela Coffee and Bakery" at bounding box center [0, 0] width 0 height 0
click at [451, 133] on label "Maravela coffee" at bounding box center [474, 127] width 87 height 20
click at [0, 0] on input "Maravela coffee" at bounding box center [0, 0] width 0 height 0
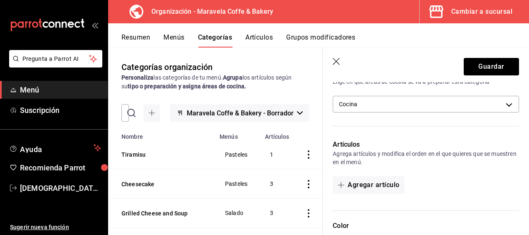
scroll to position [166, 0]
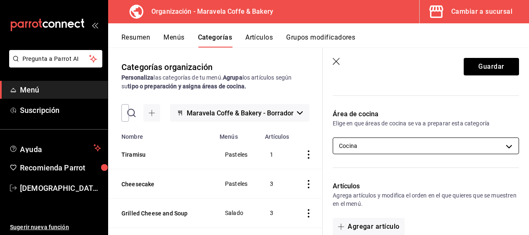
click at [468, 144] on body "Pregunta a Parrot AI Menú Suscripción Ayuda Recomienda Parrot Jesus Cantu Suger…" at bounding box center [264, 117] width 529 height 235
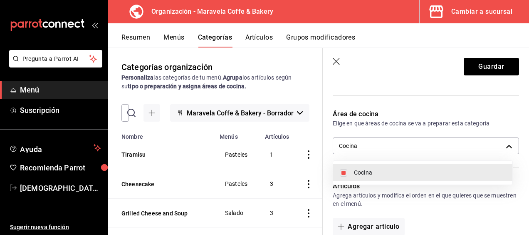
click at [481, 204] on div at bounding box center [264, 117] width 529 height 235
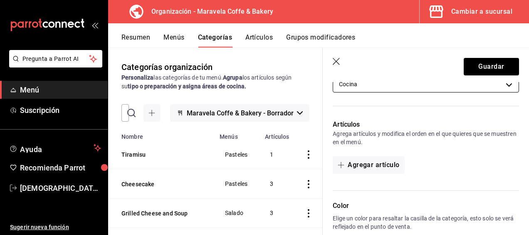
scroll to position [250, 0]
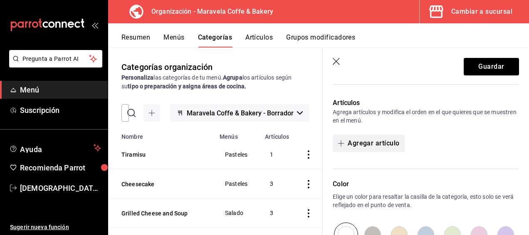
click at [382, 144] on button "Agregar artículo" at bounding box center [369, 142] width 72 height 17
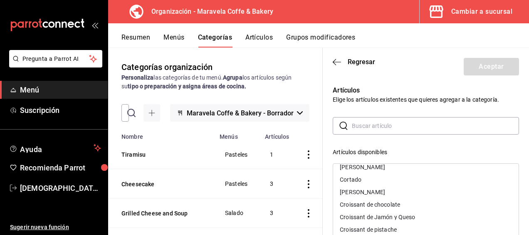
scroll to position [208, 0]
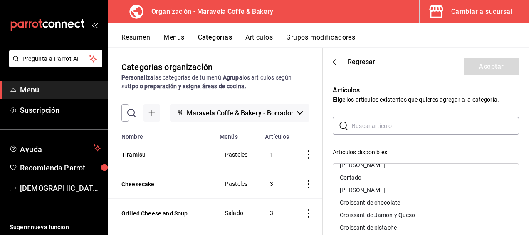
click at [401, 211] on div "Croissant de Jamón y Queso" at bounding box center [426, 214] width 186 height 12
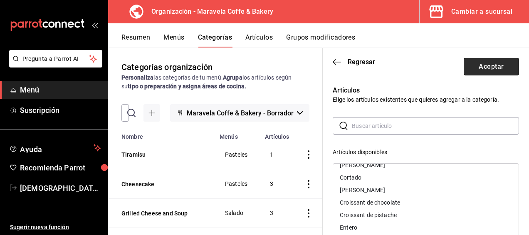
click at [484, 70] on button "Aceptar" at bounding box center [491, 66] width 55 height 17
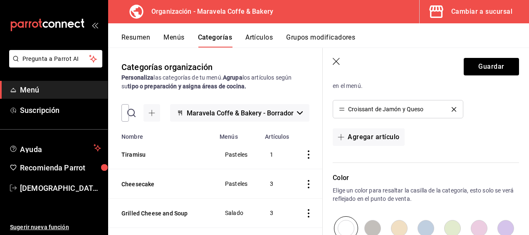
scroll to position [291, 0]
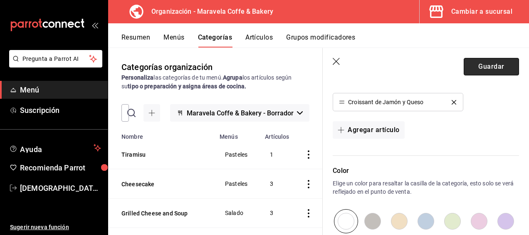
click at [481, 73] on button "Guardar" at bounding box center [491, 66] width 55 height 17
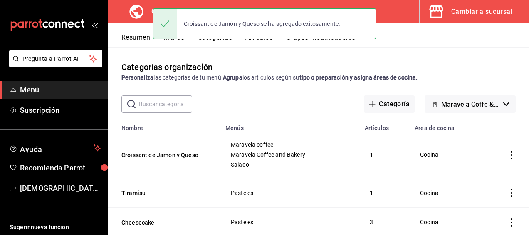
click at [140, 37] on button "Resumen" at bounding box center [135, 40] width 29 height 14
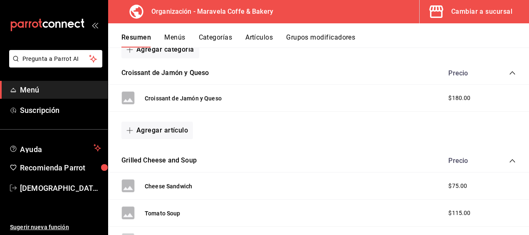
scroll to position [125, 0]
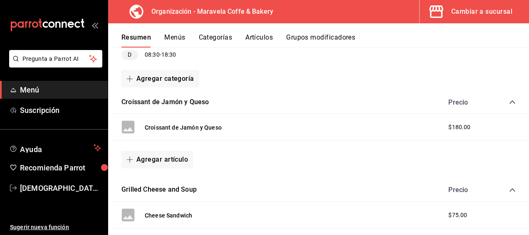
click at [509, 188] on icon "collapse-category-row" at bounding box center [512, 189] width 7 height 7
click at [509, 101] on icon "collapse-category-row" at bounding box center [512, 102] width 7 height 7
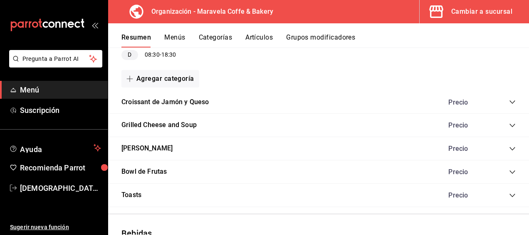
click at [509, 195] on icon "collapse-category-row" at bounding box center [512, 195] width 7 height 7
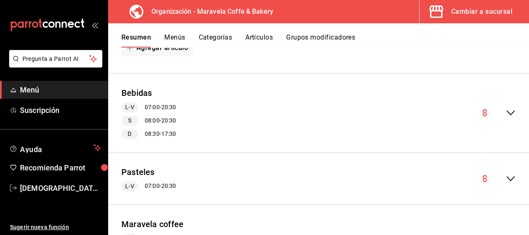
scroll to position [448, 0]
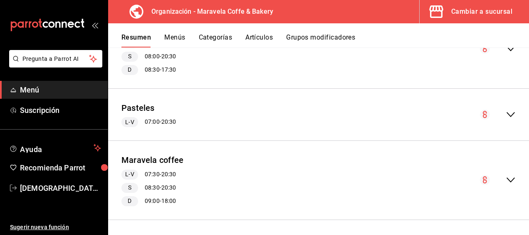
click at [508, 112] on icon "collapse-menu-row" at bounding box center [511, 114] width 10 height 10
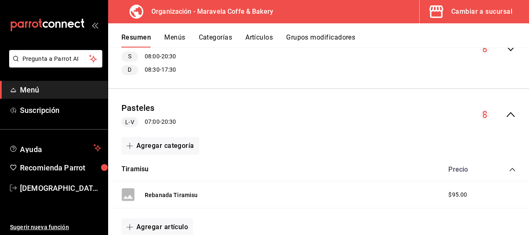
click at [510, 168] on icon "collapse-category-row" at bounding box center [512, 169] width 5 height 3
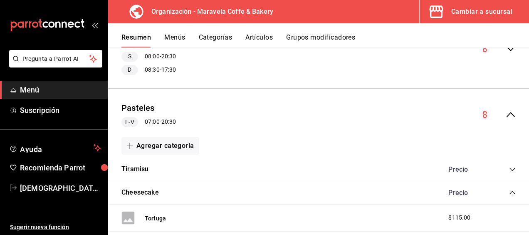
click at [509, 192] on icon "collapse-category-row" at bounding box center [512, 192] width 7 height 7
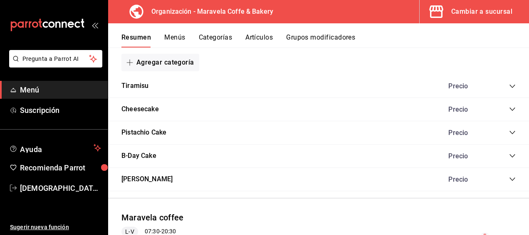
scroll to position [587, 0]
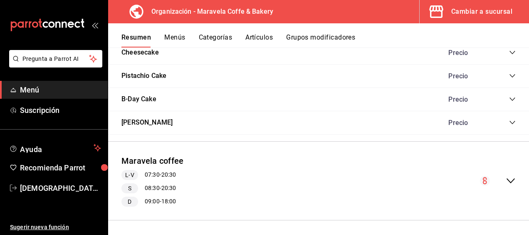
click at [507, 180] on icon "collapse-menu-row" at bounding box center [511, 180] width 8 height 5
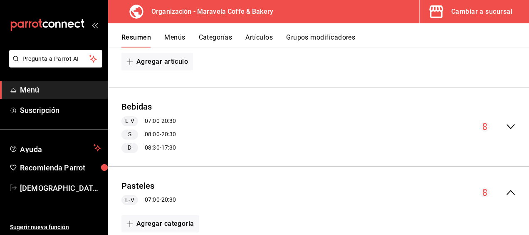
scroll to position [369, 0]
click at [506, 126] on icon "collapse-menu-row" at bounding box center [511, 127] width 10 height 10
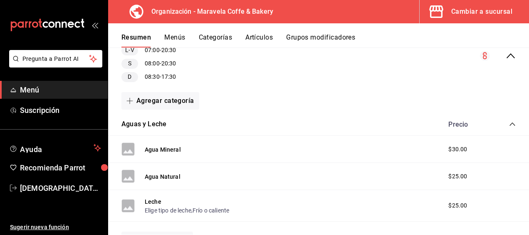
scroll to position [453, 0]
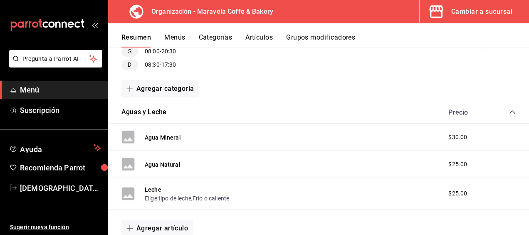
click at [509, 109] on icon "collapse-category-row" at bounding box center [512, 112] width 7 height 7
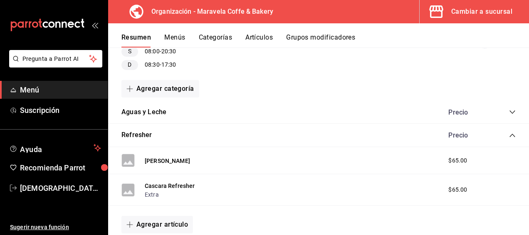
click at [509, 133] on icon "collapse-category-row" at bounding box center [512, 135] width 7 height 7
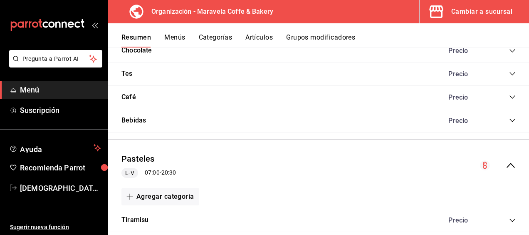
scroll to position [577, 0]
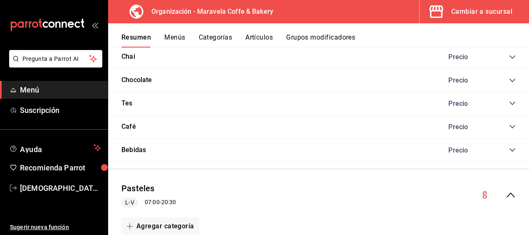
click at [510, 101] on icon "collapse-category-row" at bounding box center [512, 102] width 5 height 3
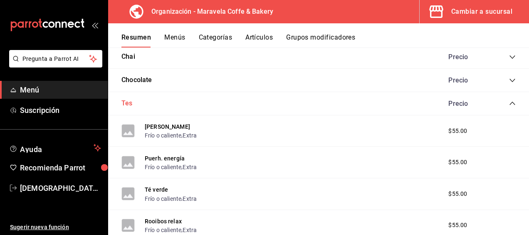
click at [129, 100] on button "Tes" at bounding box center [126, 104] width 11 height 10
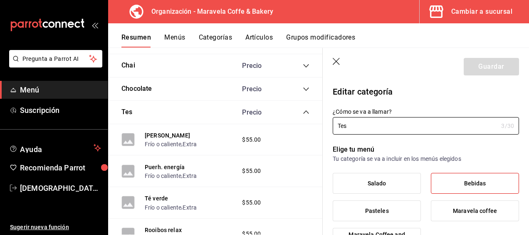
type input "564bc069-abb1-4075-ab48-67ea888161ea"
type input "Tés"
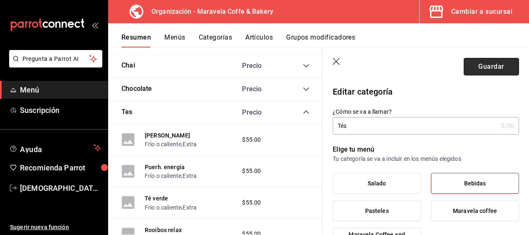
click at [489, 67] on button "Guardar" at bounding box center [491, 66] width 55 height 17
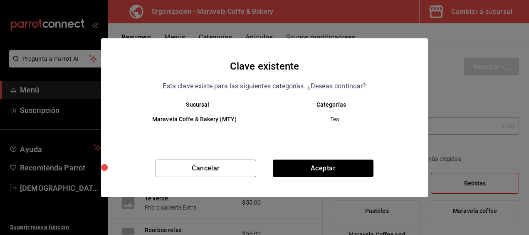
click at [323, 171] on button "Aceptar" at bounding box center [323, 167] width 101 height 17
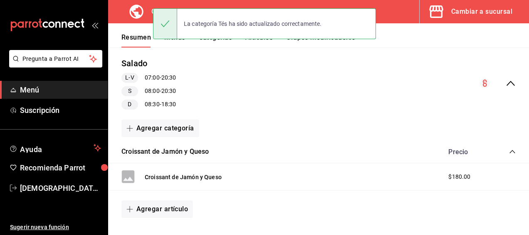
scroll to position [83, 0]
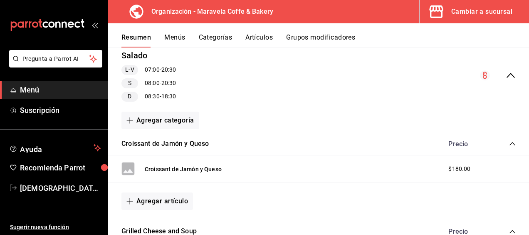
click at [509, 145] on icon "collapse-category-row" at bounding box center [512, 143] width 7 height 7
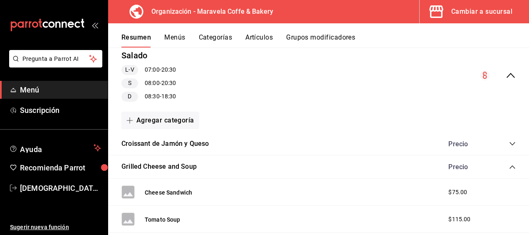
click at [509, 168] on icon "collapse-category-row" at bounding box center [512, 166] width 7 height 7
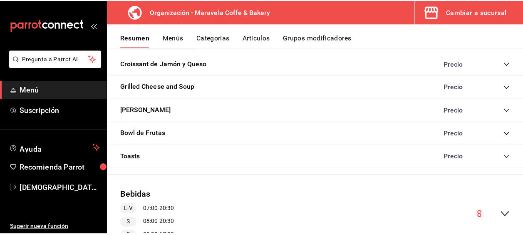
scroll to position [0, 0]
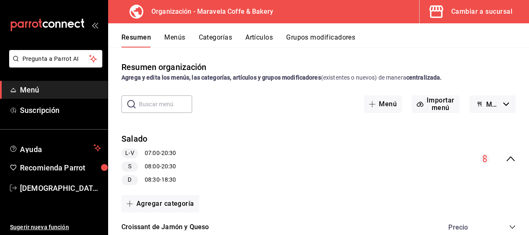
click at [190, 40] on div "Resumen Menús Categorías Artículos Grupos modificadores" at bounding box center [325, 40] width 408 height 14
click at [46, 180] on link "[DEMOGRAPHIC_DATA][PERSON_NAME]" at bounding box center [54, 188] width 108 height 18
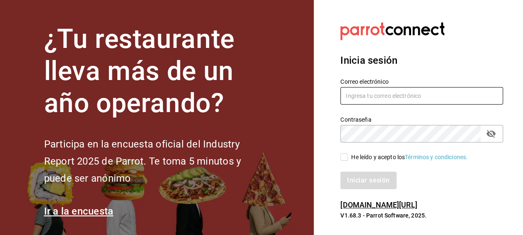
type input "[EMAIL_ADDRESS][DOMAIN_NAME]"
click at [379, 159] on div "He leído y acepto los Términos y condiciones." at bounding box center [409, 157] width 116 height 9
click at [348, 159] on input "He leído y acepto los Términos y condiciones." at bounding box center [343, 156] width 7 height 7
checkbox input "true"
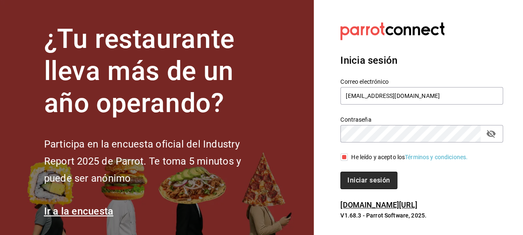
click at [379, 174] on button "Iniciar sesión" at bounding box center [368, 179] width 57 height 17
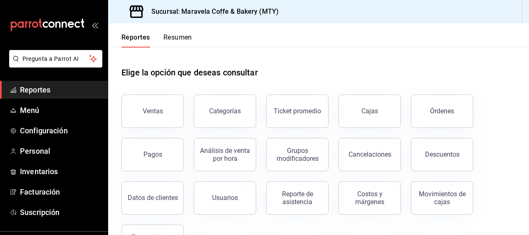
scroll to position [36, 0]
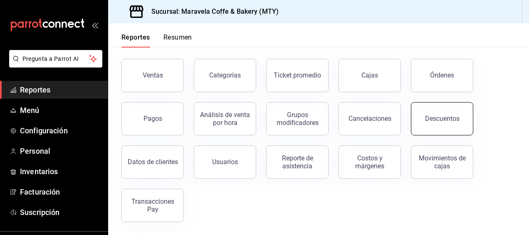
click at [454, 128] on button "Descuentos" at bounding box center [442, 118] width 62 height 33
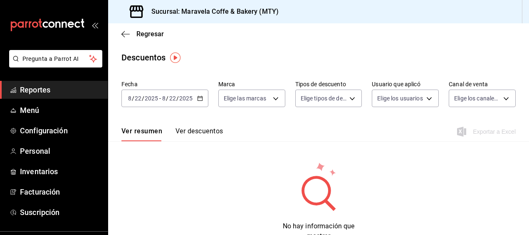
click at [197, 134] on button "Ver descuentos" at bounding box center [199, 134] width 47 height 14
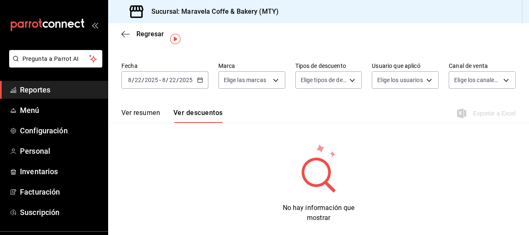
scroll to position [20, 0]
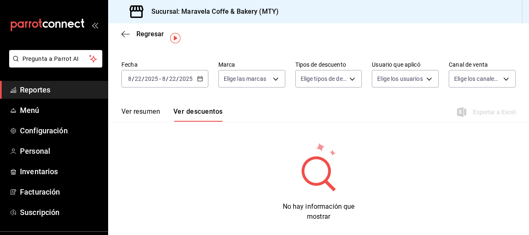
click at [141, 112] on button "Ver resumen" at bounding box center [140, 114] width 39 height 14
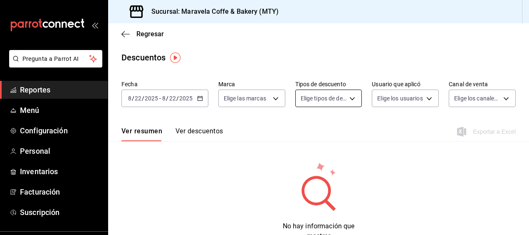
click at [346, 98] on body "Pregunta a Parrot AI Reportes Menú Configuración Personal Inventarios Facturaci…" at bounding box center [264, 117] width 529 height 235
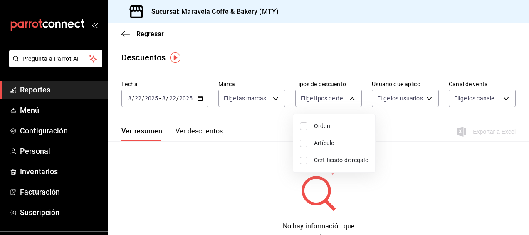
click at [305, 142] on input "checkbox" at bounding box center [303, 142] width 7 height 7
checkbox input "true"
type input "ORDER_ITEM"
click at [299, 143] on li "Artículo" at bounding box center [334, 142] width 82 height 17
checkbox input "false"
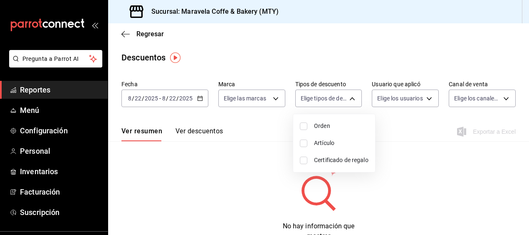
click at [402, 131] on div at bounding box center [264, 117] width 529 height 235
click at [131, 36] on span "Regresar" at bounding box center [142, 34] width 42 height 8
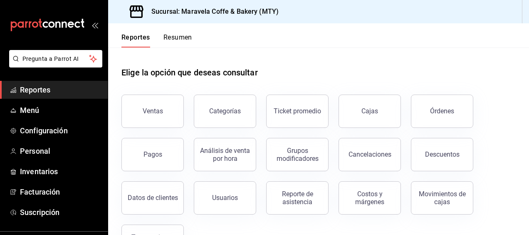
scroll to position [36, 0]
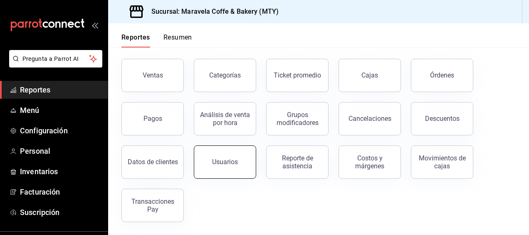
click at [243, 170] on button "Usuarios" at bounding box center [225, 161] width 62 height 33
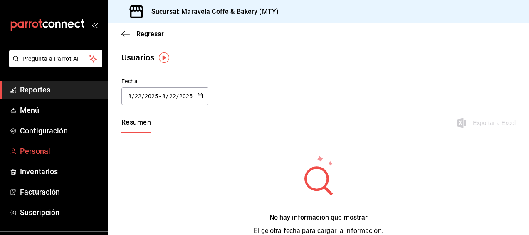
click at [49, 147] on span "Personal" at bounding box center [60, 150] width 81 height 11
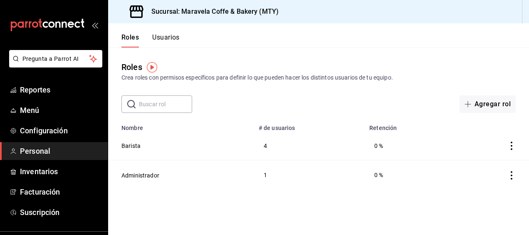
click at [171, 40] on button "Usuarios" at bounding box center [165, 40] width 27 height 14
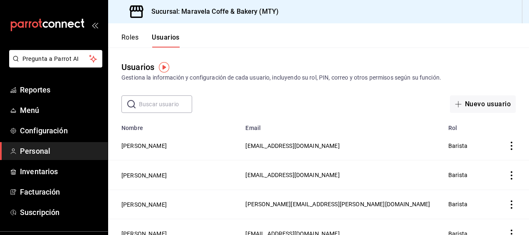
click at [129, 37] on button "Roles" at bounding box center [129, 40] width 17 height 14
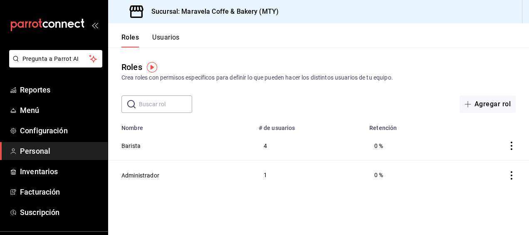
click at [174, 36] on button "Usuarios" at bounding box center [165, 40] width 27 height 14
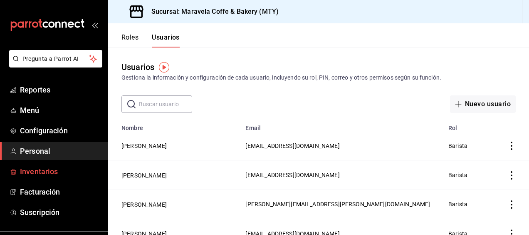
click at [43, 176] on span "Inventarios" at bounding box center [60, 171] width 81 height 11
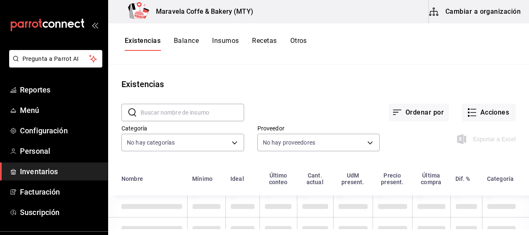
click at [437, 16] on icon "button" at bounding box center [434, 12] width 10 height 10
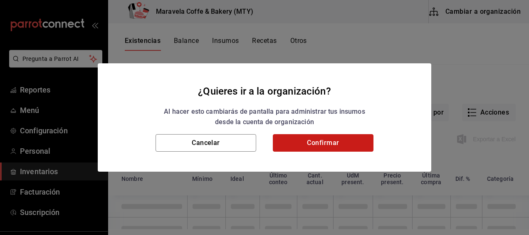
click at [324, 141] on button "Confirmar" at bounding box center [323, 142] width 101 height 17
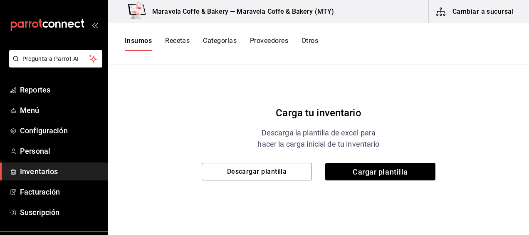
scroll to position [69, 0]
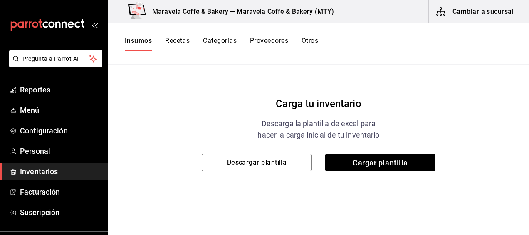
click at [443, 12] on icon "button" at bounding box center [441, 12] width 10 height 10
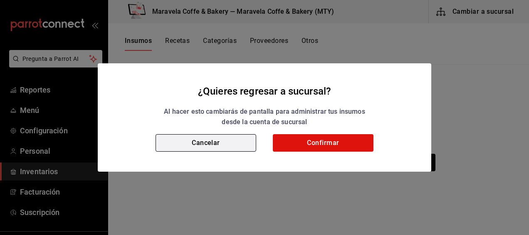
click at [225, 149] on button "Cancelar" at bounding box center [206, 142] width 101 height 17
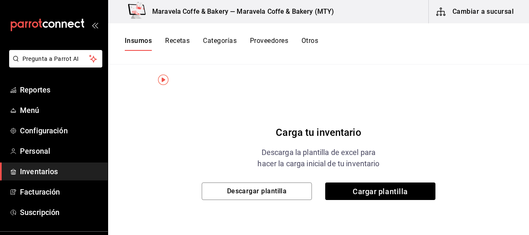
scroll to position [0, 0]
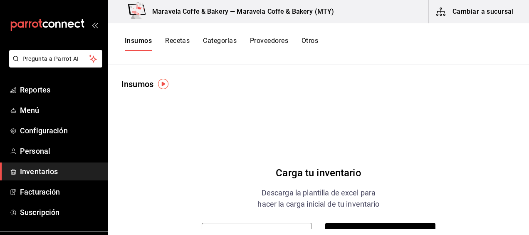
click at [69, 27] on icon "mailbox folders" at bounding box center [47, 25] width 75 height 12
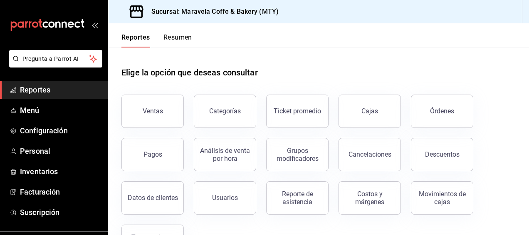
click at [40, 87] on span "Reportes" at bounding box center [60, 89] width 81 height 11
click at [49, 109] on span "Menú" at bounding box center [60, 109] width 81 height 11
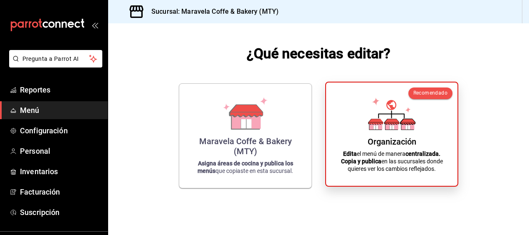
click at [430, 149] on div "Organización Edita el menú de manera centralizada. Copia y publica en las sucur…" at bounding box center [391, 134] width 111 height 90
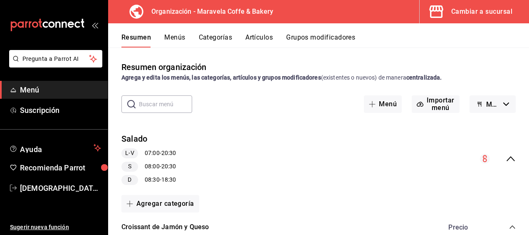
click at [503, 102] on icon "button" at bounding box center [506, 103] width 6 height 3
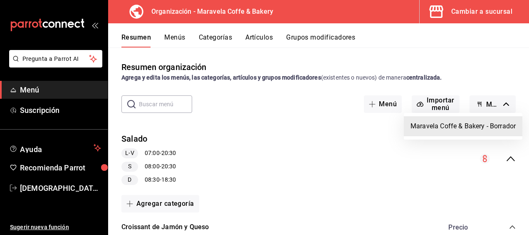
click at [499, 71] on div at bounding box center [264, 117] width 529 height 235
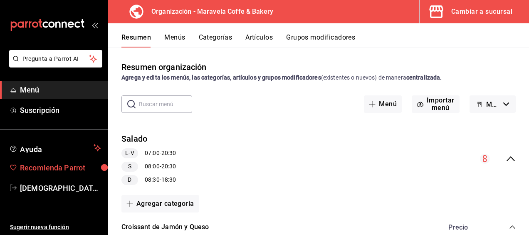
click at [59, 167] on span "Recomienda Parrot" at bounding box center [60, 167] width 81 height 11
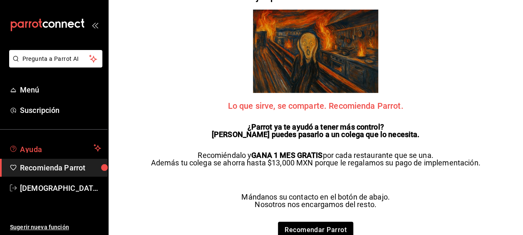
click at [59, 147] on span "Ayuda" at bounding box center [55, 148] width 70 height 10
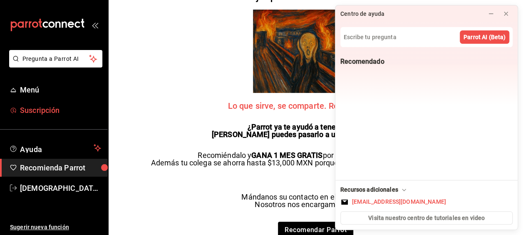
click at [57, 108] on span "Suscripción" at bounding box center [60, 109] width 81 height 11
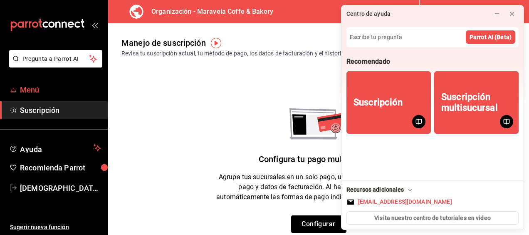
click at [48, 91] on span "Menú" at bounding box center [60, 89] width 81 height 11
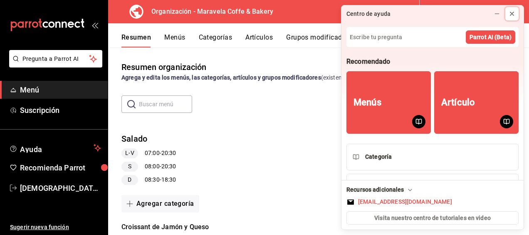
click at [513, 14] on icon at bounding box center [511, 13] width 3 height 3
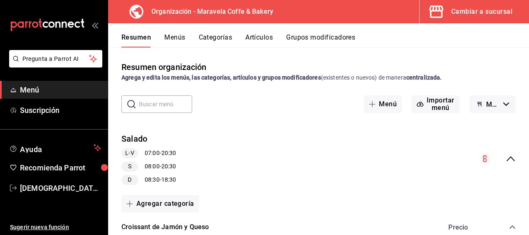
click at [507, 158] on icon "collapse-menu-row" at bounding box center [511, 158] width 8 height 5
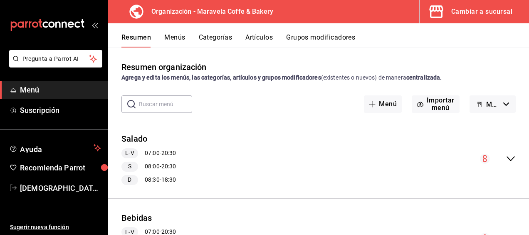
click at [506, 158] on icon "collapse-menu-row" at bounding box center [511, 158] width 10 height 10
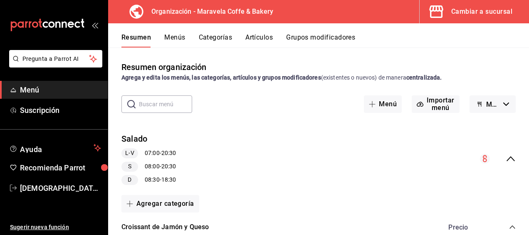
click at [480, 158] on icon "collapse-menu-row" at bounding box center [485, 158] width 10 height 10
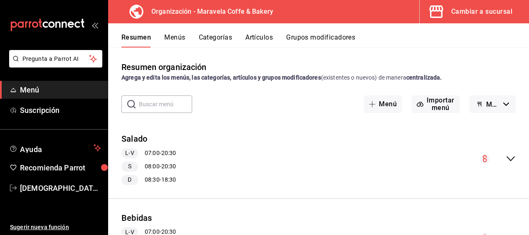
click at [480, 158] on circle "collapse-menu-row" at bounding box center [485, 158] width 10 height 10
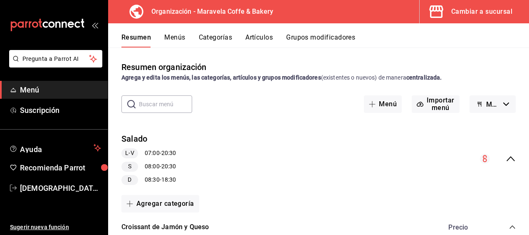
click at [480, 158] on circle "collapse-menu-row" at bounding box center [485, 158] width 10 height 10
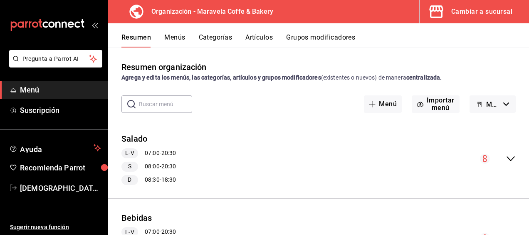
click at [168, 36] on button "Menús" at bounding box center [174, 40] width 21 height 14
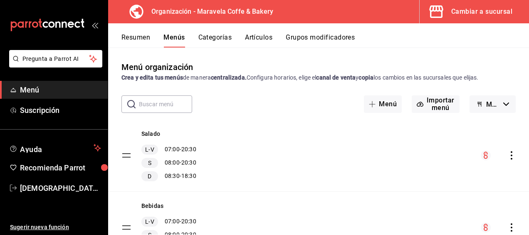
click at [223, 36] on button "Categorías" at bounding box center [215, 40] width 34 height 14
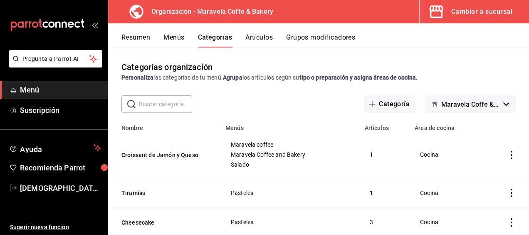
click at [264, 39] on button "Artículos" at bounding box center [258, 40] width 27 height 14
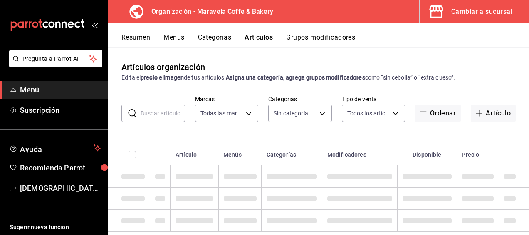
type input "b0fe70b4-93d0-4b6d-a9b2-3c5ba78bffbc"
type input "538d8735-45a0-432a-80cd-87b74325235f,65322214-e485-4ae4-862b-8c833180685f,78220…"
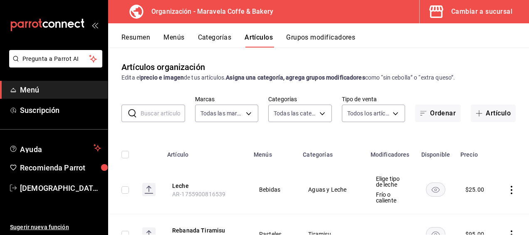
click at [321, 34] on button "Grupos modificadores" at bounding box center [320, 40] width 69 height 14
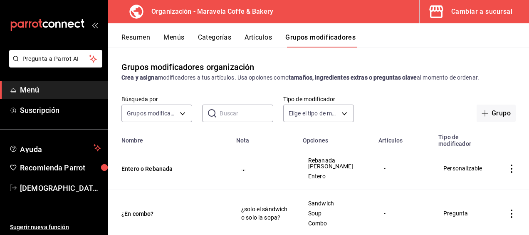
click at [469, 12] on div "Cambiar a sucursal" at bounding box center [481, 12] width 61 height 12
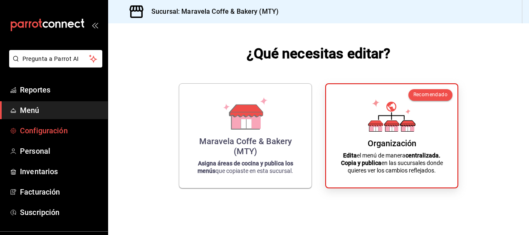
click at [50, 128] on span "Configuración" at bounding box center [60, 130] width 81 height 11
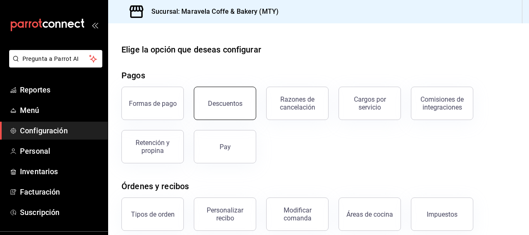
click at [233, 99] on div "Descuentos" at bounding box center [225, 103] width 35 height 8
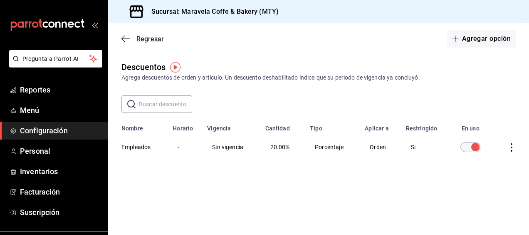
click at [126, 39] on icon "button" at bounding box center [125, 38] width 8 height 7
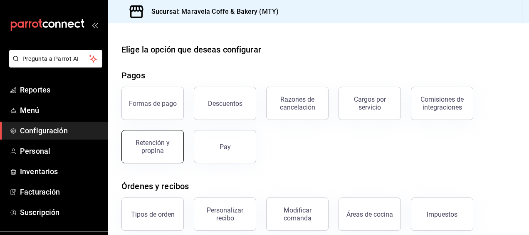
click at [165, 152] on div "Retención y propina" at bounding box center [153, 147] width 52 height 16
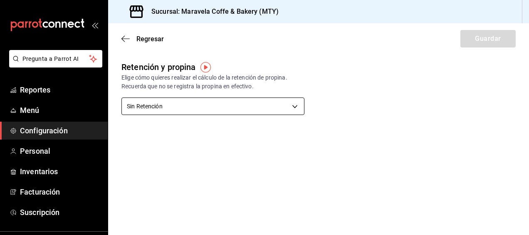
click at [291, 107] on body "Pregunta a Parrot AI Reportes Menú Configuración Personal Inventarios Facturaci…" at bounding box center [264, 117] width 529 height 235
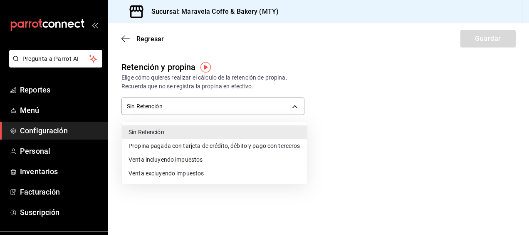
click at [233, 149] on li "Propina pagada con tarjeta de crédito, débito y pago con terceros" at bounding box center [214, 146] width 185 height 14
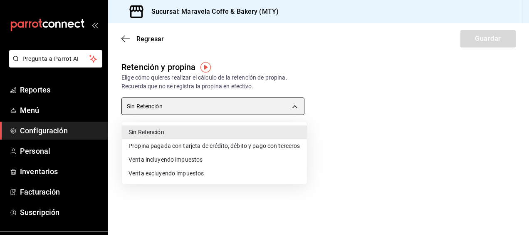
type input "CARD_PAYMENT"
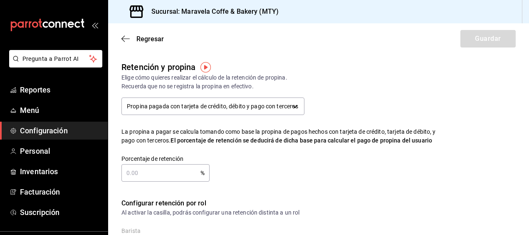
click at [339, 150] on div "Porcentaje de retención % Porcentaje de retención" at bounding box center [279, 161] width 342 height 40
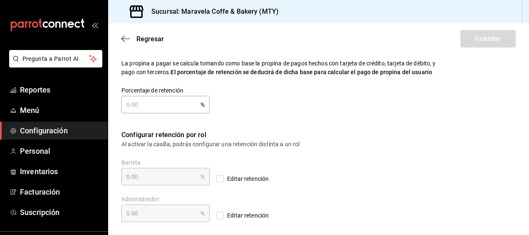
scroll to position [69, 0]
click at [182, 109] on input "text" at bounding box center [160, 104] width 79 height 17
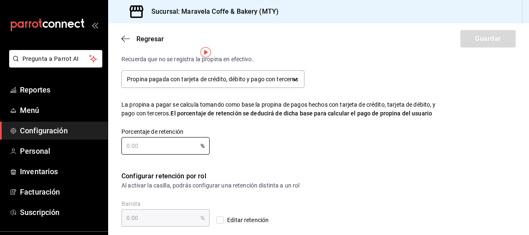
scroll to position [0, 0]
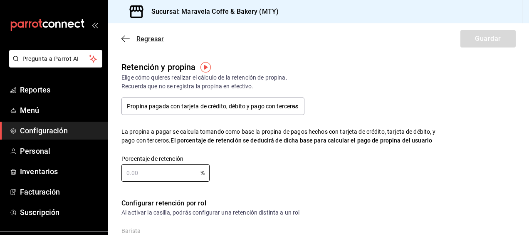
click at [124, 39] on icon "button" at bounding box center [125, 38] width 8 height 7
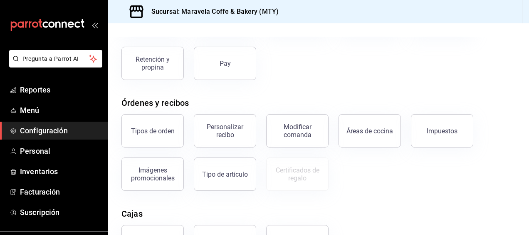
scroll to position [125, 0]
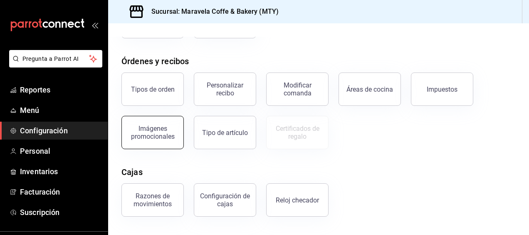
click at [182, 140] on div "Imágenes promocionales" at bounding box center [147, 127] width 72 height 43
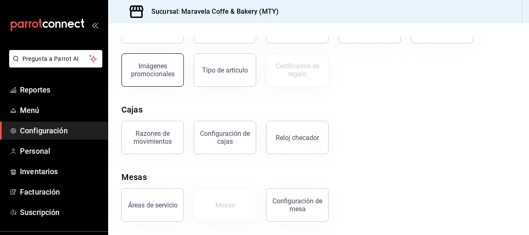
click at [148, 76] on div "Imágenes promocionales" at bounding box center [153, 70] width 52 height 16
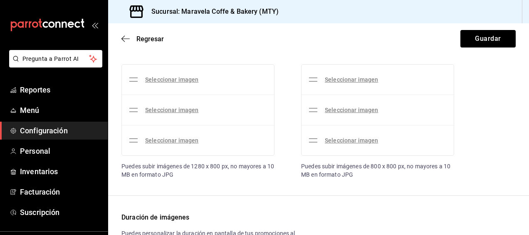
scroll to position [79, 0]
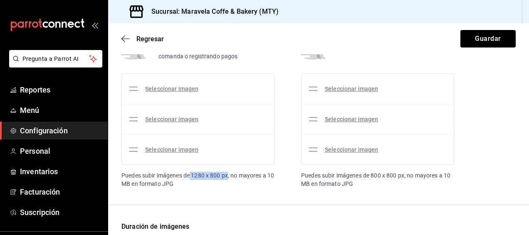
drag, startPoint x: 228, startPoint y: 174, endPoint x: 191, endPoint y: 174, distance: 37.0
click at [191, 174] on div "Puedes subir imágenes de 1280 x 800 px, no mayores a 10 MB en formato JPG" at bounding box center [197, 179] width 153 height 16
copy div "1280 x 800 px"
click at [153, 89] on link "Seleccionar imagen" at bounding box center [171, 88] width 53 height 7
click at [0, 0] on input "Seleccionar imagen" at bounding box center [0, 0] width 0 height 0
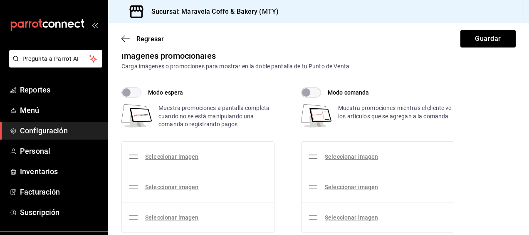
scroll to position [0, 0]
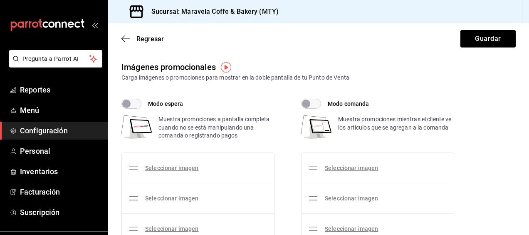
click at [147, 104] on label "Modo espera" at bounding box center [152, 104] width 62 height 10
click at [141, 104] on input "Modo espera" at bounding box center [126, 104] width 30 height 10
checkbox input "true"
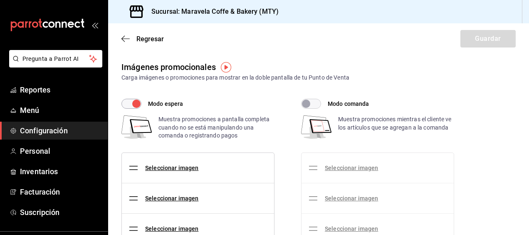
click at [162, 162] on div "Seleccionar imagen" at bounding box center [165, 167] width 73 height 23
click at [162, 166] on link "Seleccionar imagen" at bounding box center [171, 167] width 53 height 7
click at [0, 0] on input "Seleccionar imagen" at bounding box center [0, 0] width 0 height 0
click at [491, 14] on div "Sucursal: Maravela Coffe & Bakery (MTY)" at bounding box center [318, 11] width 421 height 23
click at [171, 168] on link "Seleccionar imagen" at bounding box center [171, 167] width 53 height 7
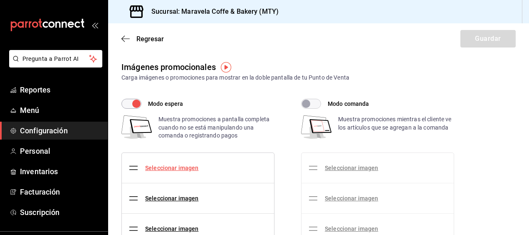
click at [0, 0] on input "Seleccionar imagen" at bounding box center [0, 0] width 0 height 0
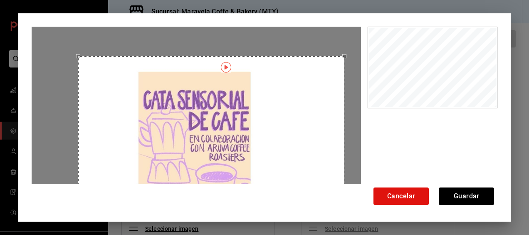
click at [146, 78] on div "Use the arrow keys to move the crop selection area" at bounding box center [211, 139] width 266 height 166
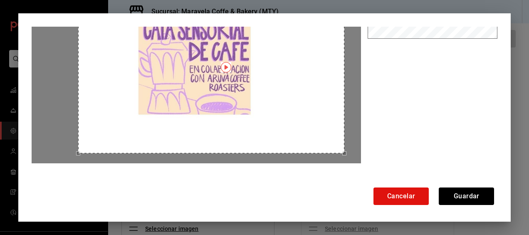
scroll to position [92, 0]
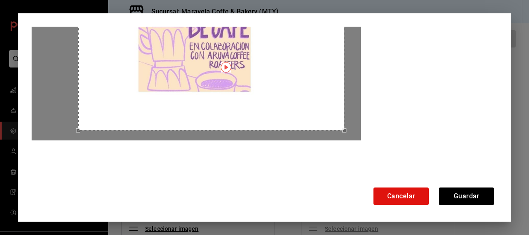
click at [249, 84] on div "Use the arrow keys to move the crop selection area" at bounding box center [211, 47] width 266 height 166
click at [230, 73] on div "Use the arrow keys to move the crop selection area" at bounding box center [211, 47] width 266 height 166
click at [228, 69] on img "button" at bounding box center [226, 67] width 10 height 10
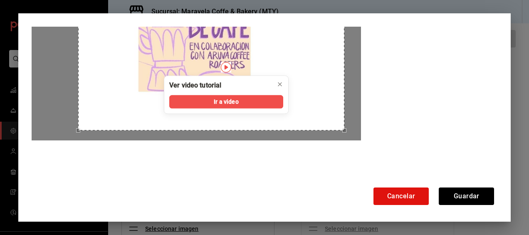
click at [336, 92] on div "Use the arrow keys to move the crop selection area" at bounding box center [211, 47] width 266 height 166
click at [257, 97] on button "Ir a video" at bounding box center [226, 101] width 114 height 13
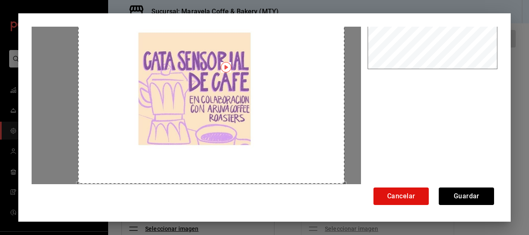
scroll to position [42, 0]
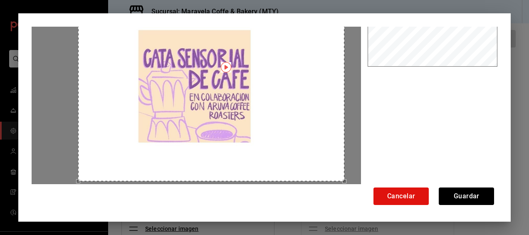
click at [220, 92] on div "Use the arrow keys to move the crop selection area" at bounding box center [211, 98] width 266 height 166
click at [421, 194] on button "Cancelar" at bounding box center [401, 195] width 55 height 17
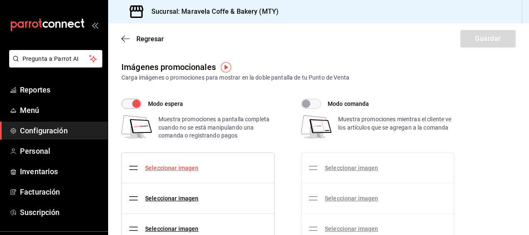
click at [171, 166] on link "Seleccionar imagen" at bounding box center [171, 167] width 53 height 7
click at [0, 0] on input "Seleccionar imagen" at bounding box center [0, 0] width 0 height 0
click at [179, 165] on link "Seleccionar imagen" at bounding box center [171, 167] width 53 height 7
click at [0, 0] on input "Seleccionar imagen" at bounding box center [0, 0] width 0 height 0
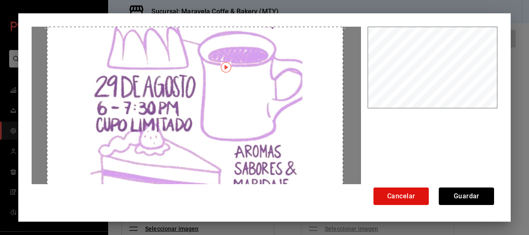
click at [292, 78] on div "Use the arrow keys to move the crop selection area" at bounding box center [195, 120] width 297 height 186
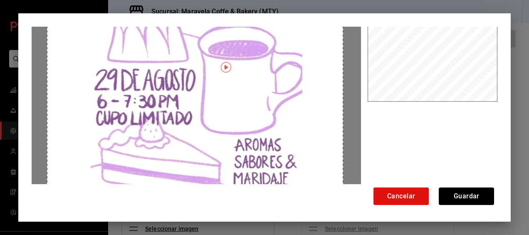
scroll to position [0, 0]
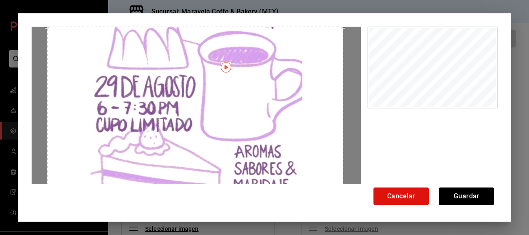
click at [296, 111] on div "Use the arrow keys to move the crop selection area" at bounding box center [195, 120] width 297 height 186
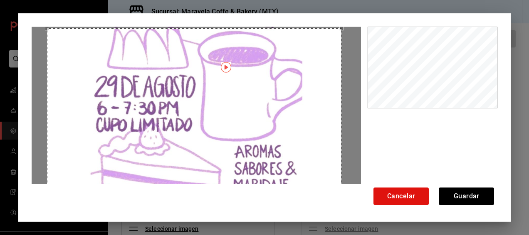
click at [340, 37] on div at bounding box center [196, 130] width 329 height 206
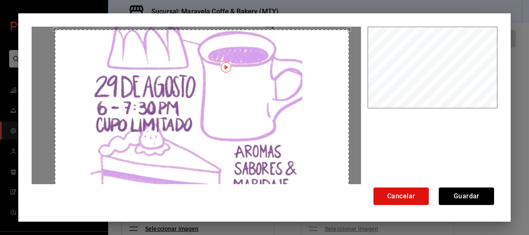
click at [299, 108] on div "Use the arrow keys to move the crop selection area" at bounding box center [202, 122] width 294 height 184
click at [383, 134] on div at bounding box center [431, 152] width 134 height 250
click at [474, 195] on button "Guardar" at bounding box center [466, 195] width 55 height 17
click at [473, 195] on button "Guardar" at bounding box center [466, 195] width 55 height 17
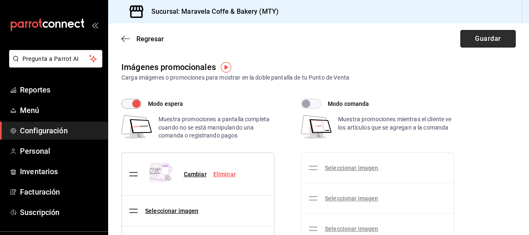
click at [474, 35] on button "Guardar" at bounding box center [487, 38] width 55 height 17
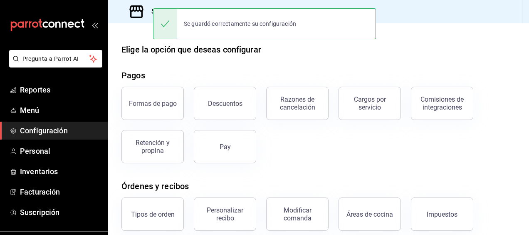
click at [391, 147] on div "Formas de pago Descuentos Razones de cancelación Cargos por servicio Comisiones…" at bounding box center [313, 120] width 404 height 87
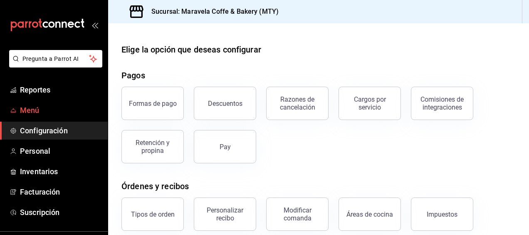
click at [36, 108] on span "Menú" at bounding box center [60, 109] width 81 height 11
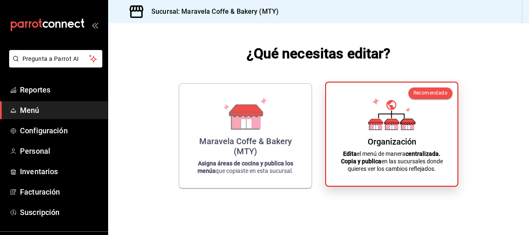
click at [400, 121] on icon at bounding box center [391, 113] width 47 height 32
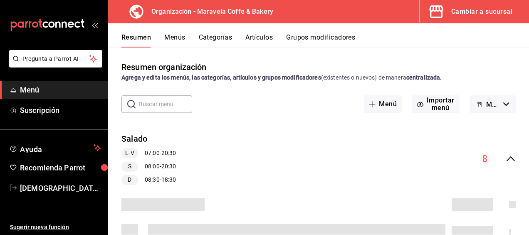
click at [178, 40] on button "Menús" at bounding box center [174, 40] width 21 height 14
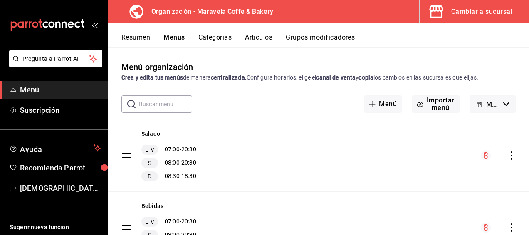
click at [507, 157] on icon "actions" at bounding box center [511, 155] width 8 height 8
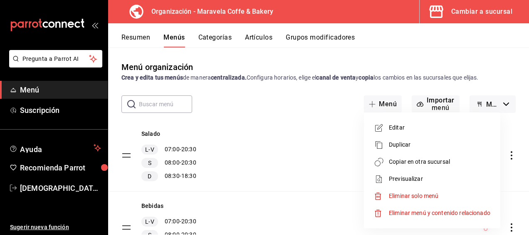
click at [456, 159] on span "Copiar en otra sucursal" at bounding box center [439, 161] width 101 height 9
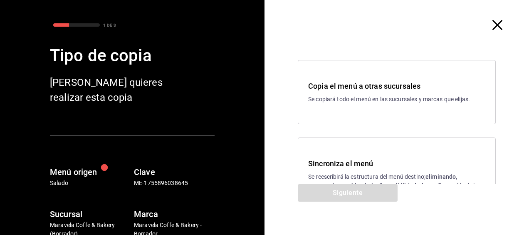
click at [347, 161] on h3 "Sincroniza el menú" at bounding box center [396, 163] width 177 height 11
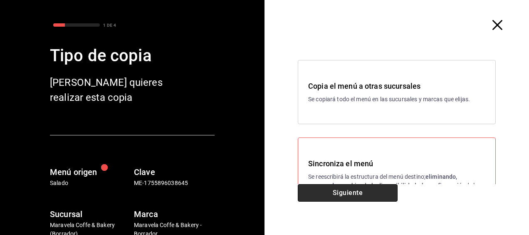
click at [346, 189] on button "Siguiente" at bounding box center [348, 192] width 100 height 17
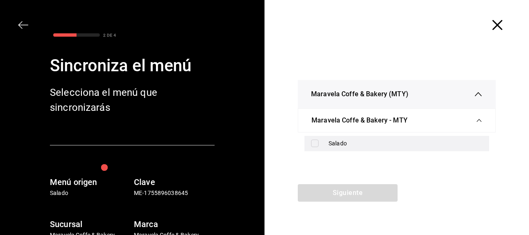
click at [313, 137] on div "Salado" at bounding box center [396, 143] width 185 height 15
checkbox input "true"
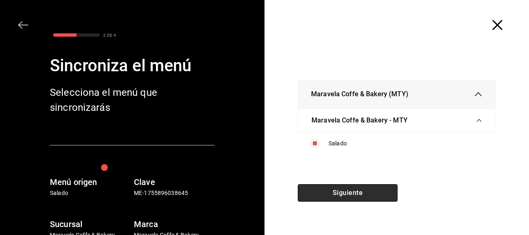
click at [331, 200] on button "Siguiente" at bounding box center [348, 192] width 100 height 17
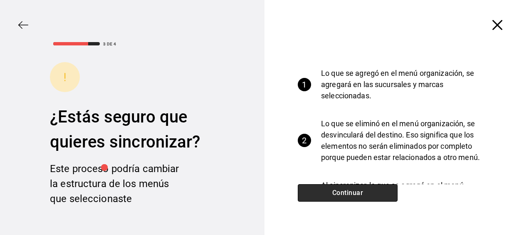
click at [341, 195] on button "Continuar" at bounding box center [348, 192] width 100 height 17
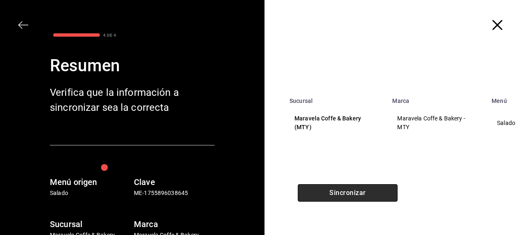
click at [341, 195] on button "Sincronizar" at bounding box center [348, 192] width 100 height 17
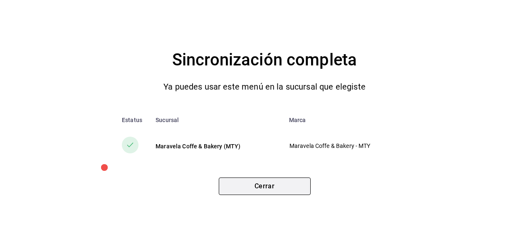
click at [291, 188] on button "Cerrar" at bounding box center [265, 185] width 92 height 17
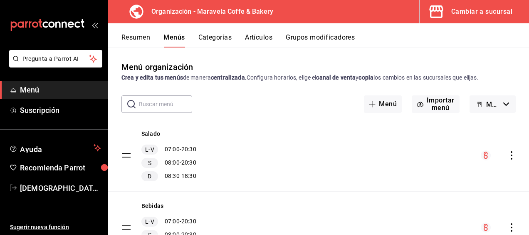
click at [55, 92] on span "Menú" at bounding box center [60, 89] width 81 height 11
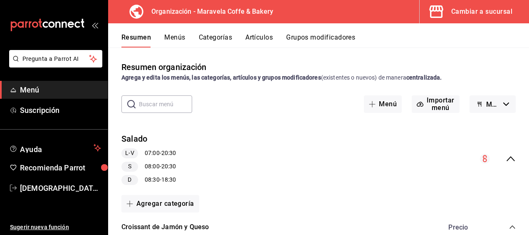
click at [464, 13] on div "Cambiar a sucursal" at bounding box center [481, 12] width 61 height 12
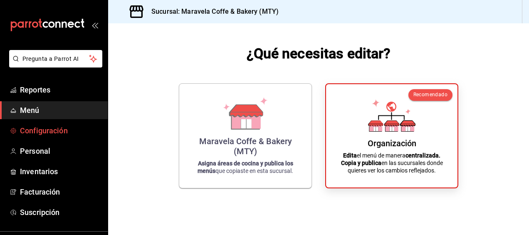
click at [69, 129] on span "Configuración" at bounding box center [60, 130] width 81 height 11
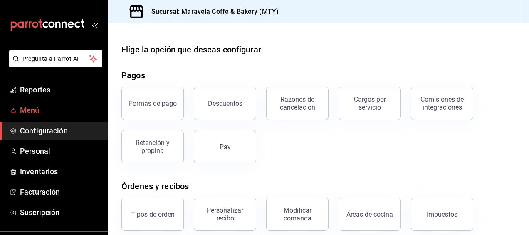
click at [30, 109] on span "Menú" at bounding box center [60, 109] width 81 height 11
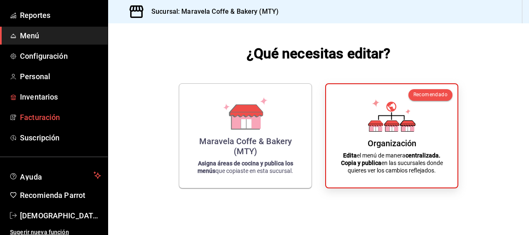
scroll to position [79, 0]
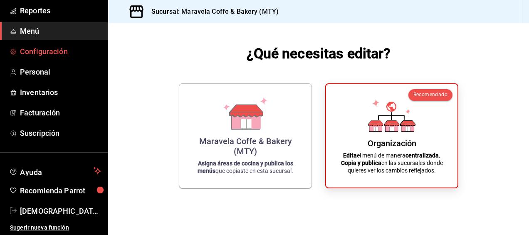
click at [62, 54] on span "Configuración" at bounding box center [60, 51] width 81 height 11
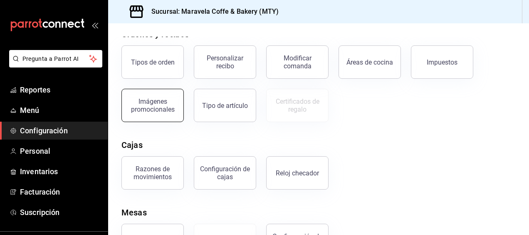
scroll to position [146, 0]
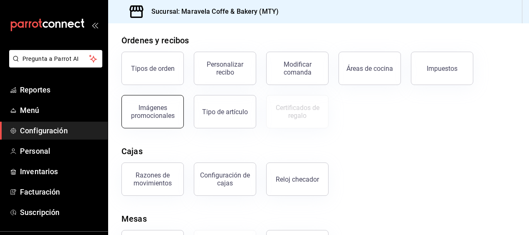
click at [148, 119] on button "Imágenes promocionales" at bounding box center [152, 111] width 62 height 33
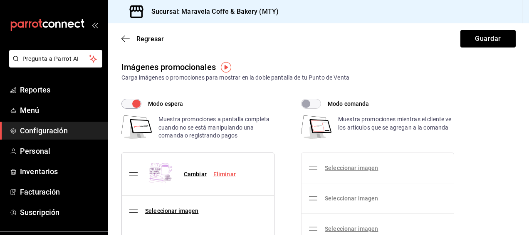
click at [133, 103] on input "Modo espera" at bounding box center [136, 104] width 30 height 10
checkbox input "false"
click at [312, 104] on input "Modo comanda" at bounding box center [306, 104] width 30 height 10
checkbox input "true"
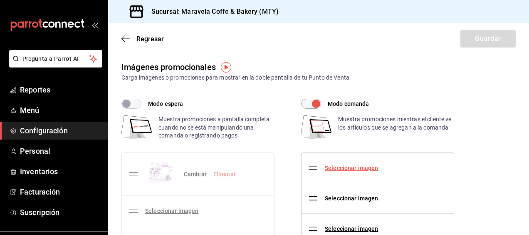
click at [364, 169] on link "Seleccionar imagen" at bounding box center [351, 167] width 53 height 7
click at [0, 0] on input "Seleccionar imagen" at bounding box center [0, 0] width 0 height 0
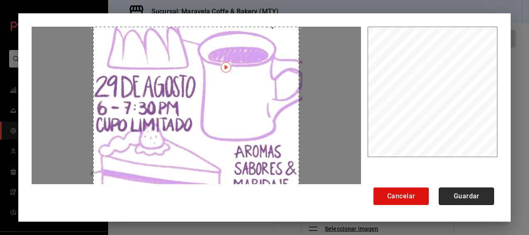
click at [480, 194] on button "Guardar" at bounding box center [466, 195] width 55 height 17
click at [476, 200] on button "Guardar" at bounding box center [466, 195] width 55 height 17
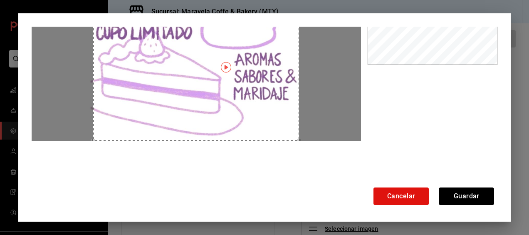
scroll to position [92, 0]
click at [468, 198] on button "Guardar" at bounding box center [466, 195] width 55 height 17
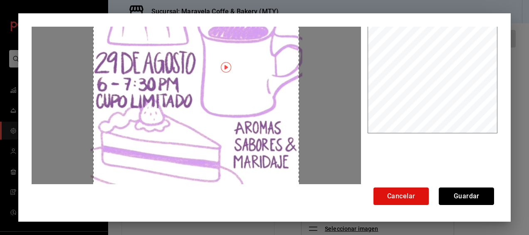
scroll to position [0, 0]
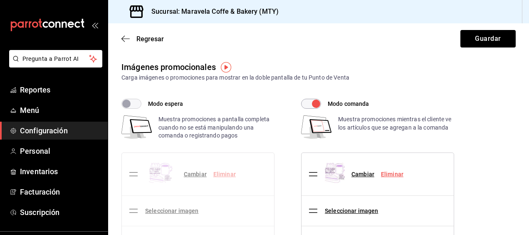
click at [140, 103] on input "Modo espera" at bounding box center [126, 104] width 30 height 10
checkbox input "true"
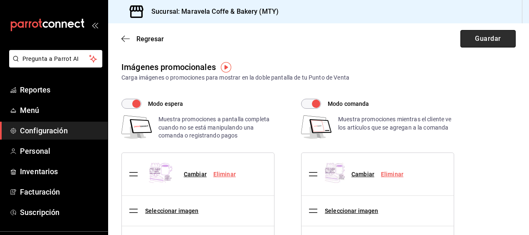
click at [481, 40] on button "Guardar" at bounding box center [487, 38] width 55 height 17
